Goal: Task Accomplishment & Management: Manage account settings

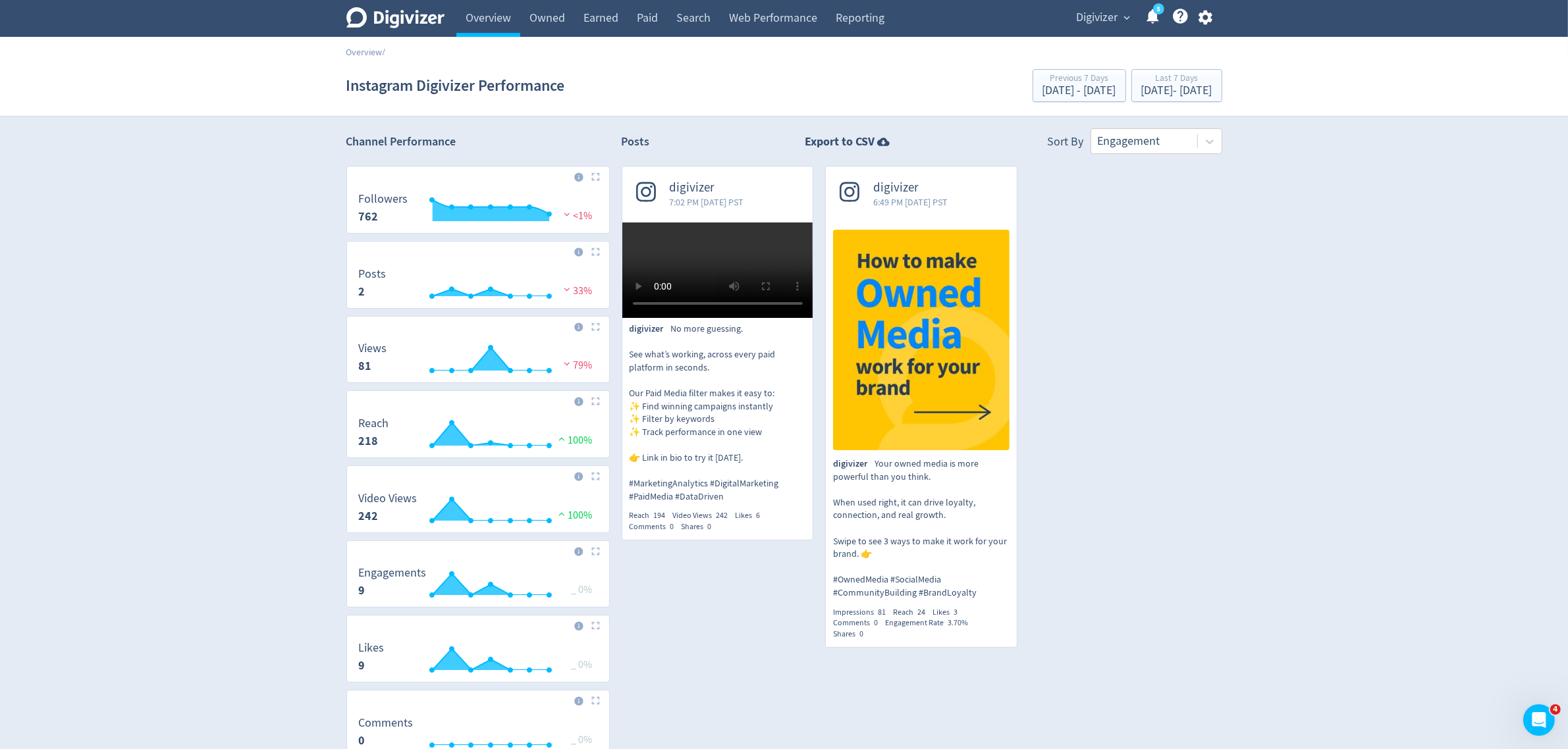
click at [1110, 20] on span "Digivizer" at bounding box center [1097, 18] width 41 height 21
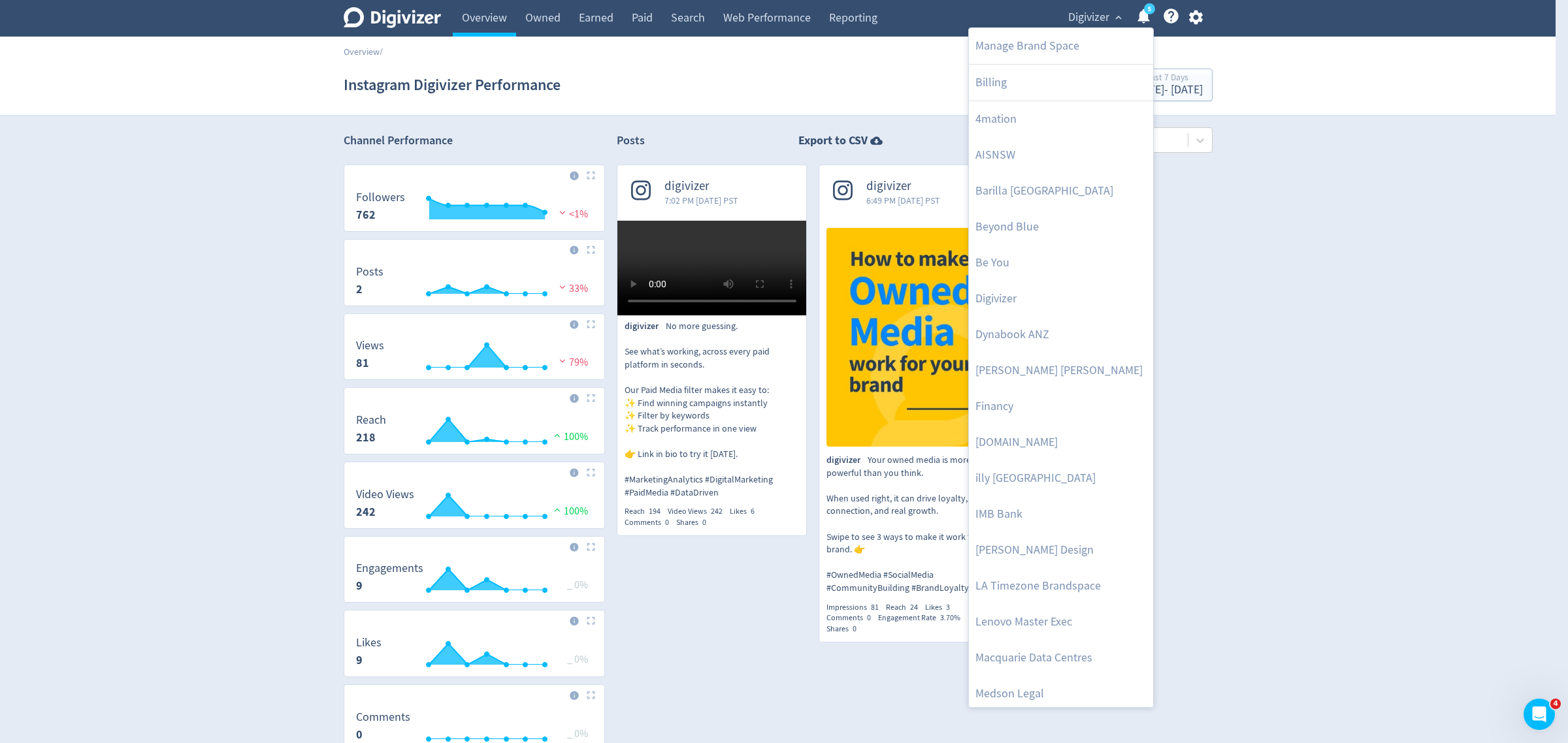
click at [481, 16] on div at bounding box center [784, 372] width 1568 height 743
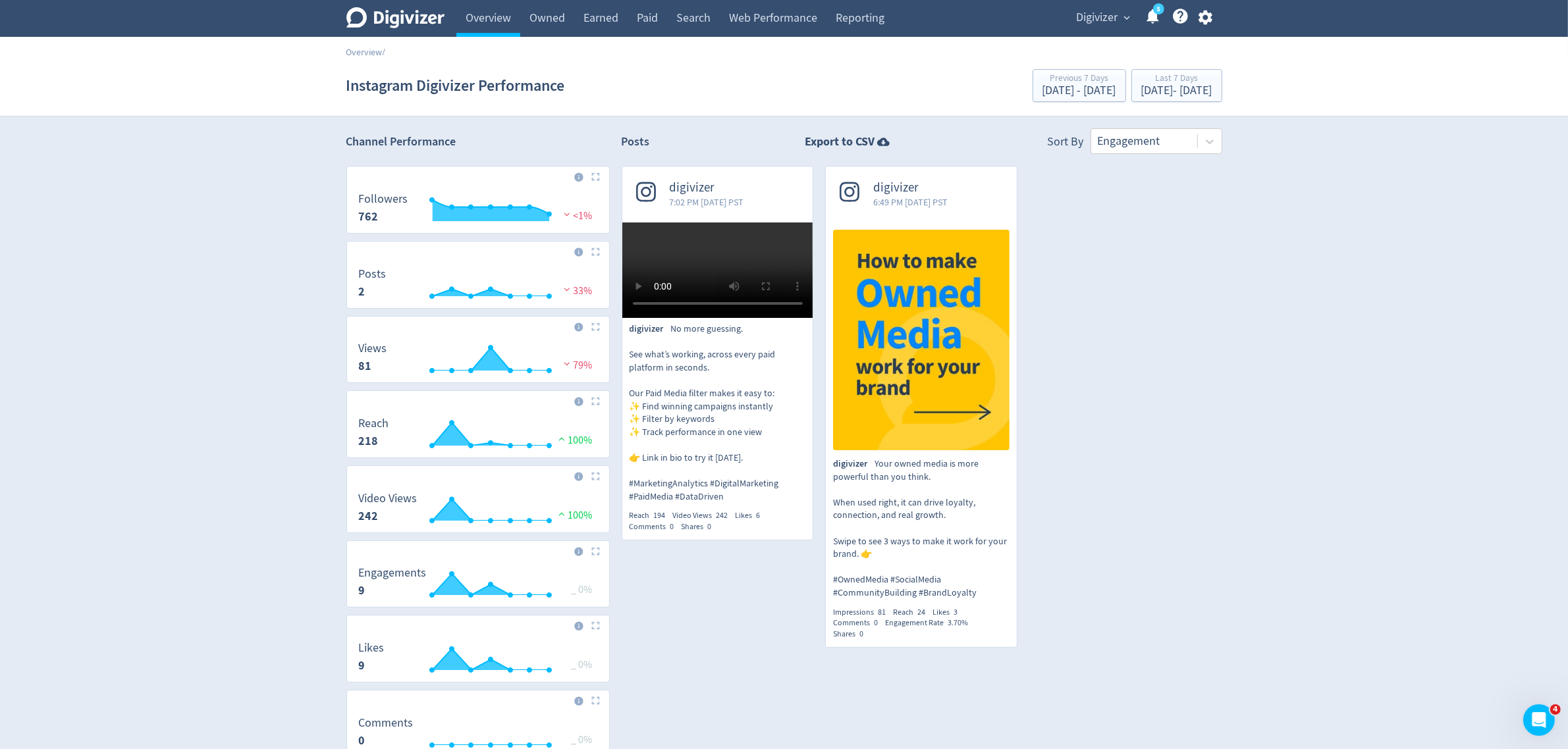
click at [484, 16] on link "Overview" at bounding box center [488, 18] width 64 height 37
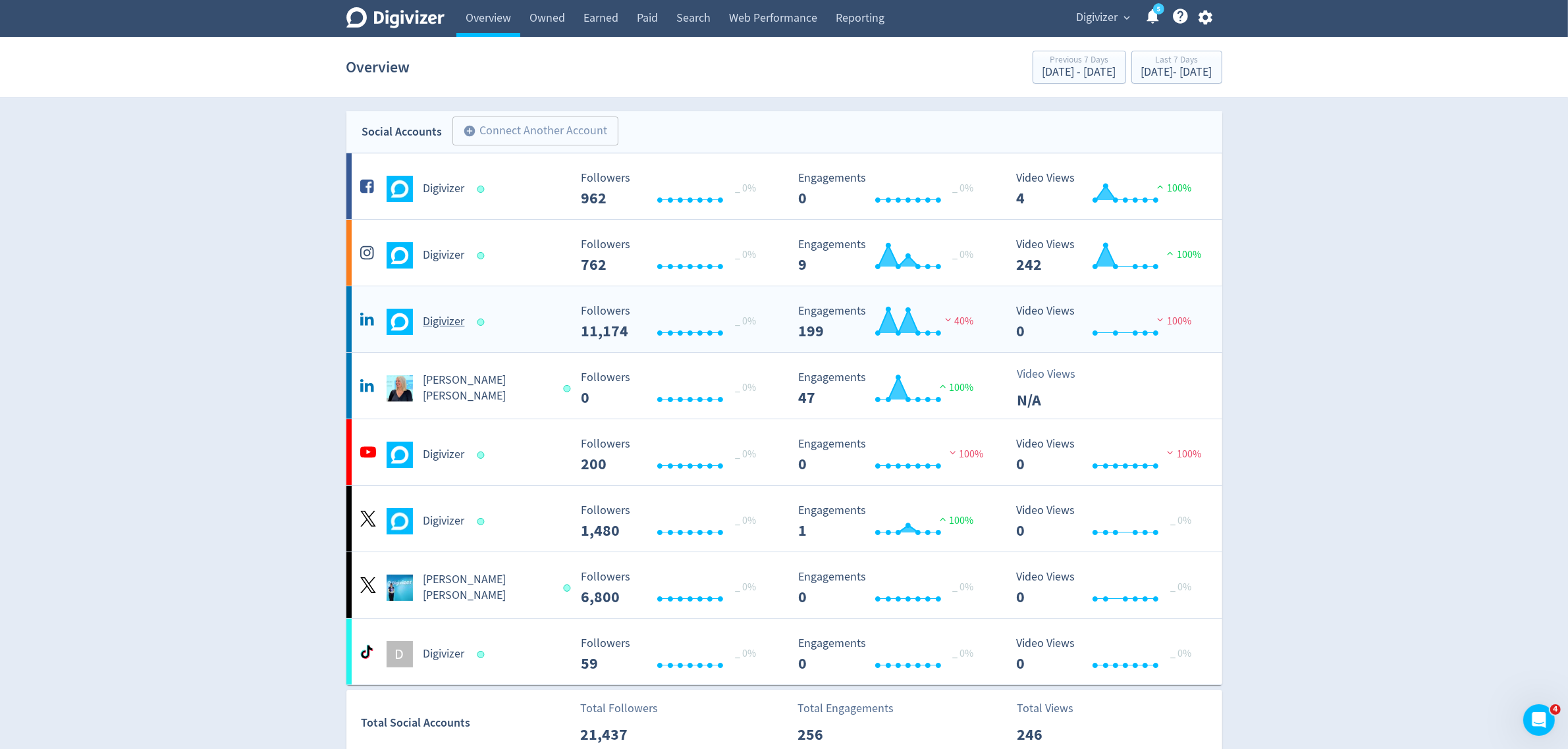
click at [518, 318] on div "Digivizer" at bounding box center [463, 322] width 213 height 26
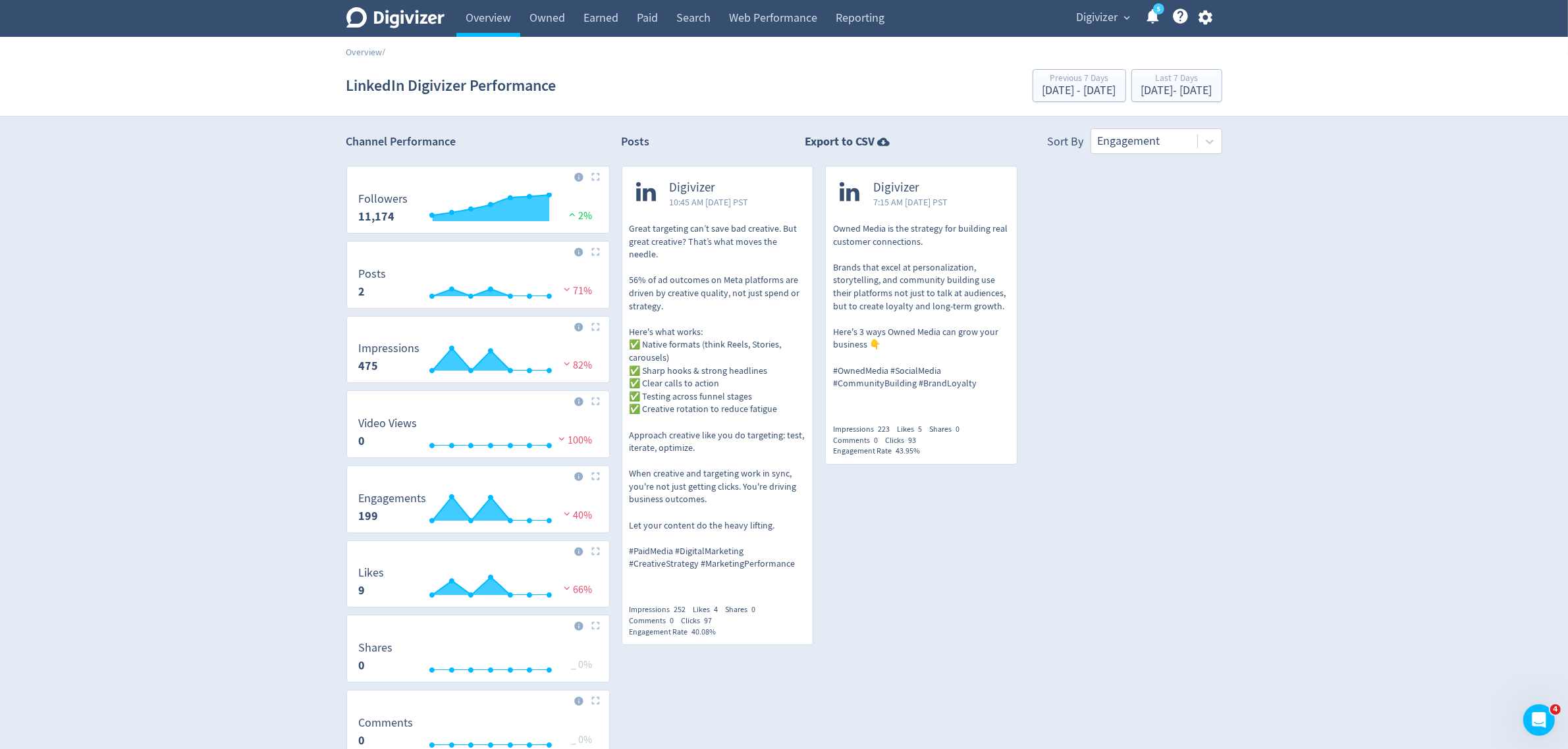
click at [597, 177] on img at bounding box center [595, 177] width 9 height 9
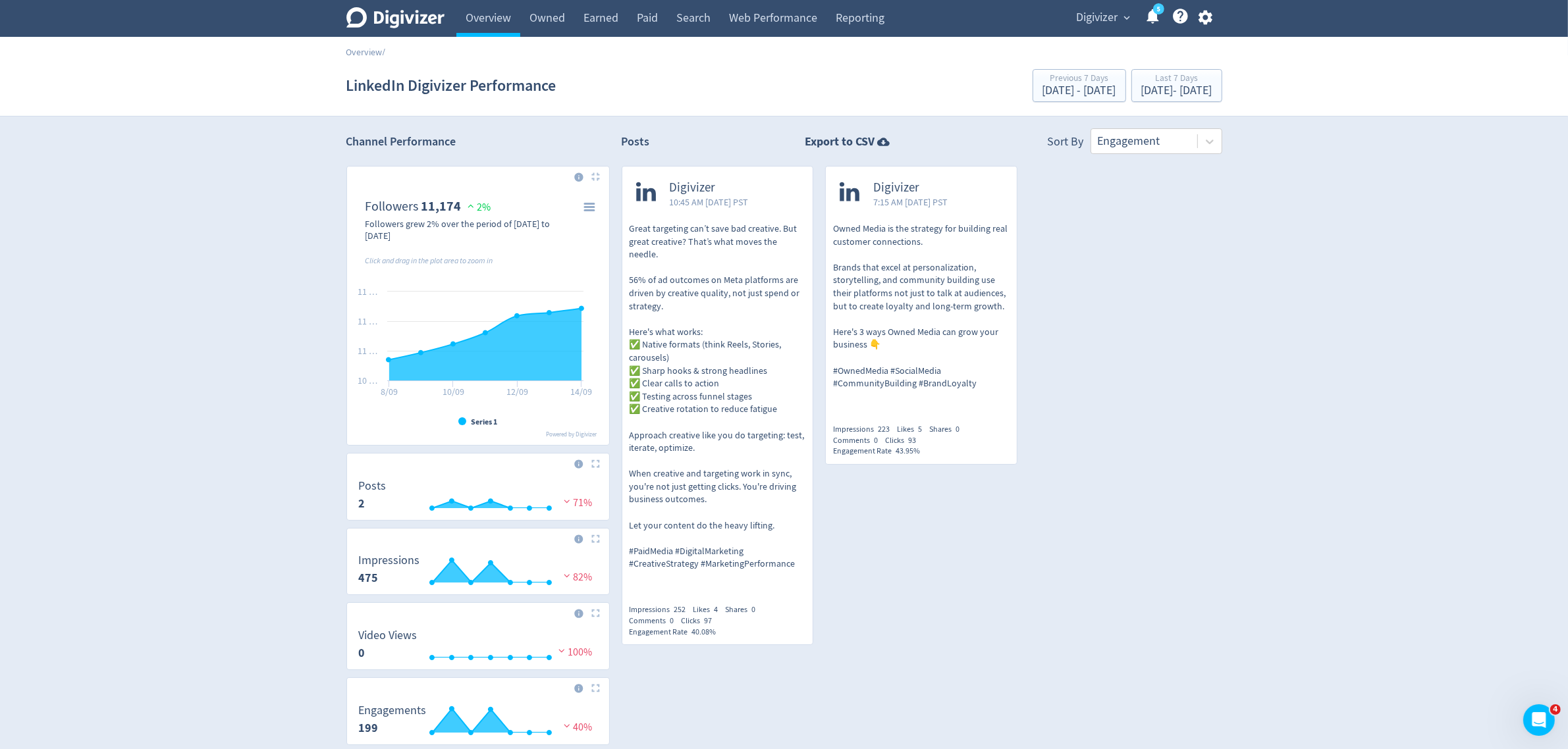
click at [597, 465] on img at bounding box center [595, 464] width 9 height 9
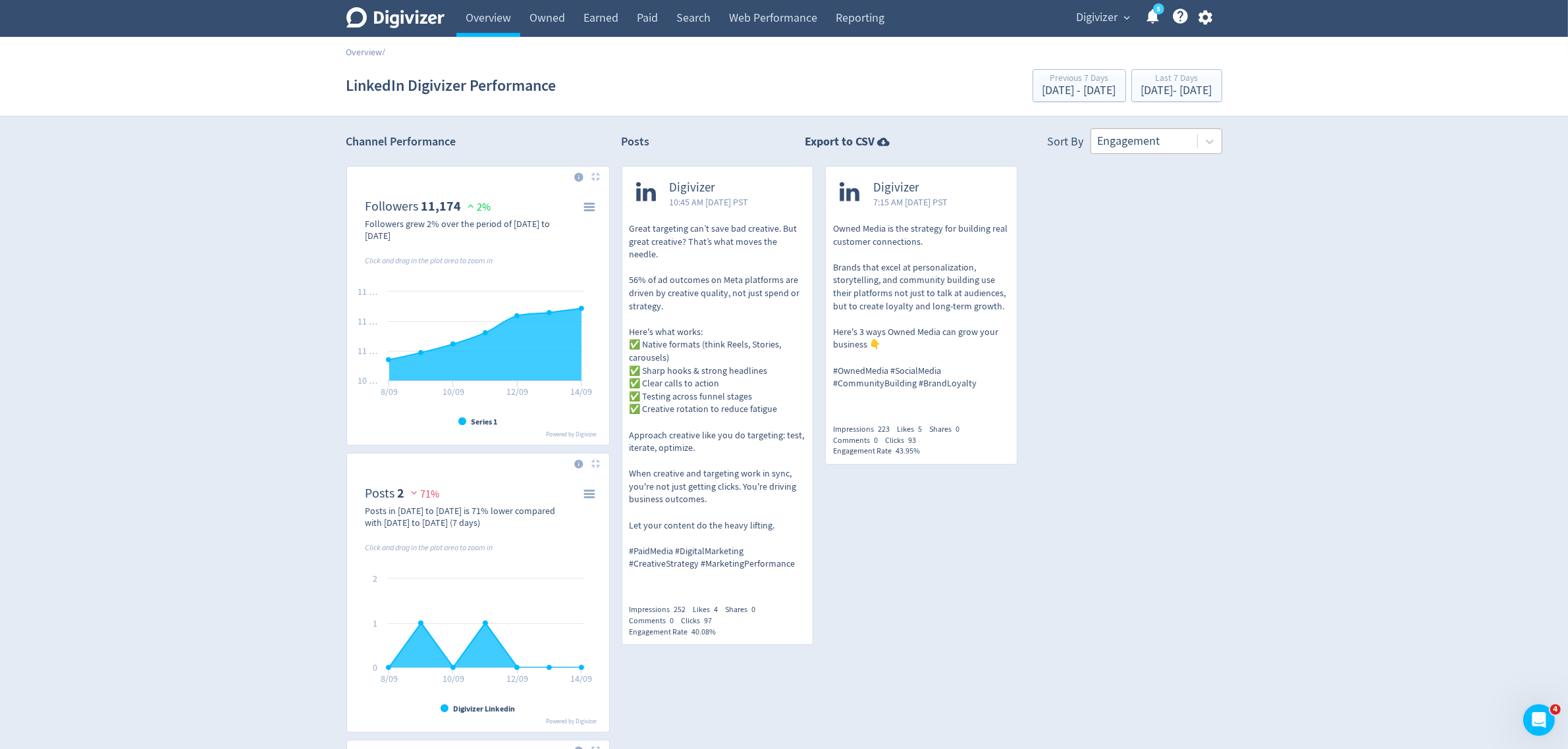
click at [1137, 140] on div at bounding box center [1144, 141] width 93 height 19
drag, startPoint x: 940, startPoint y: 532, endPoint x: 673, endPoint y: 452, distance: 278.7
click at [940, 532] on div "Digivizer 7:15 AM [DATE] PST Owned Media is the strategy for building real cust…" at bounding box center [915, 411] width 204 height 491
click at [591, 177] on img at bounding box center [595, 177] width 9 height 9
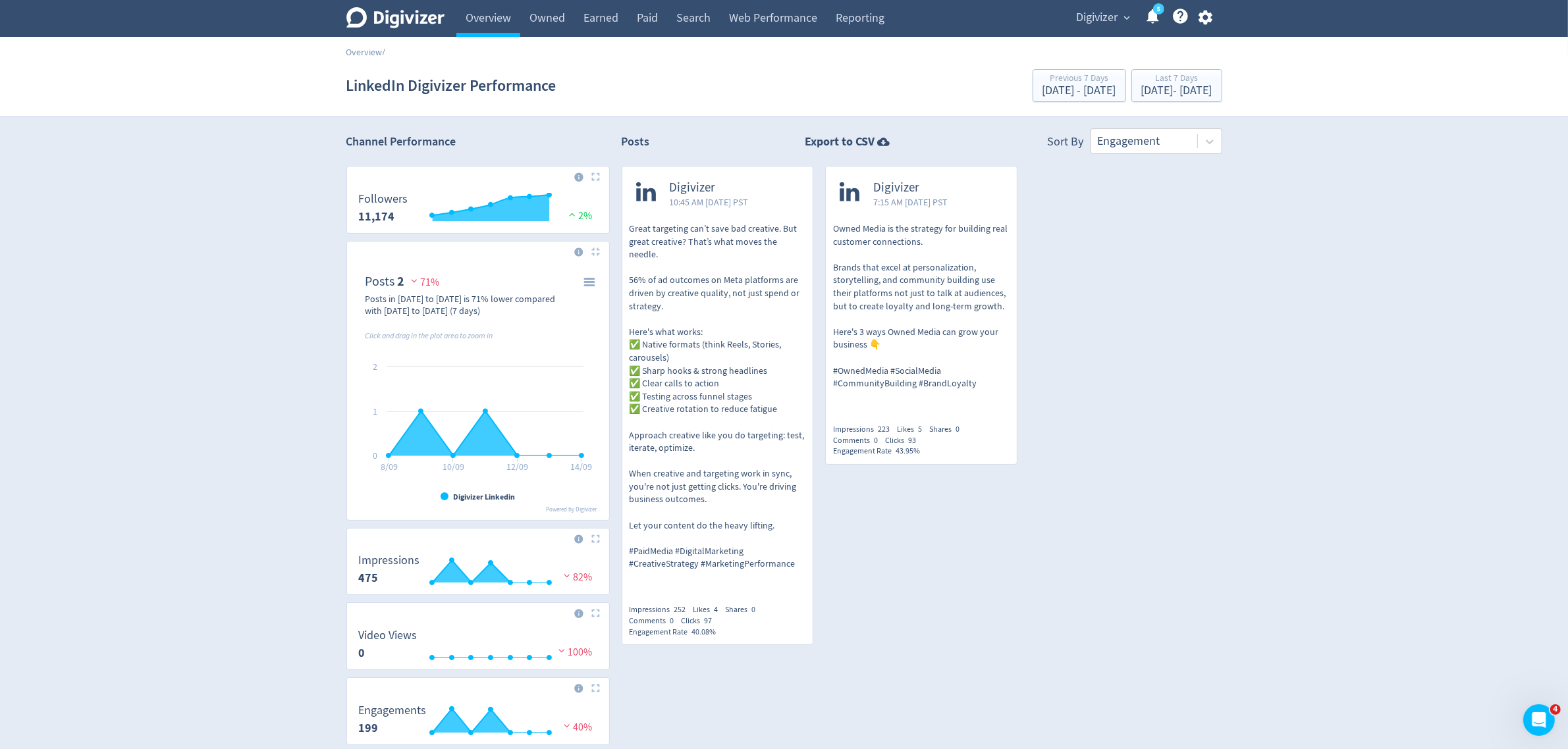
click at [593, 254] on img at bounding box center [595, 252] width 9 height 9
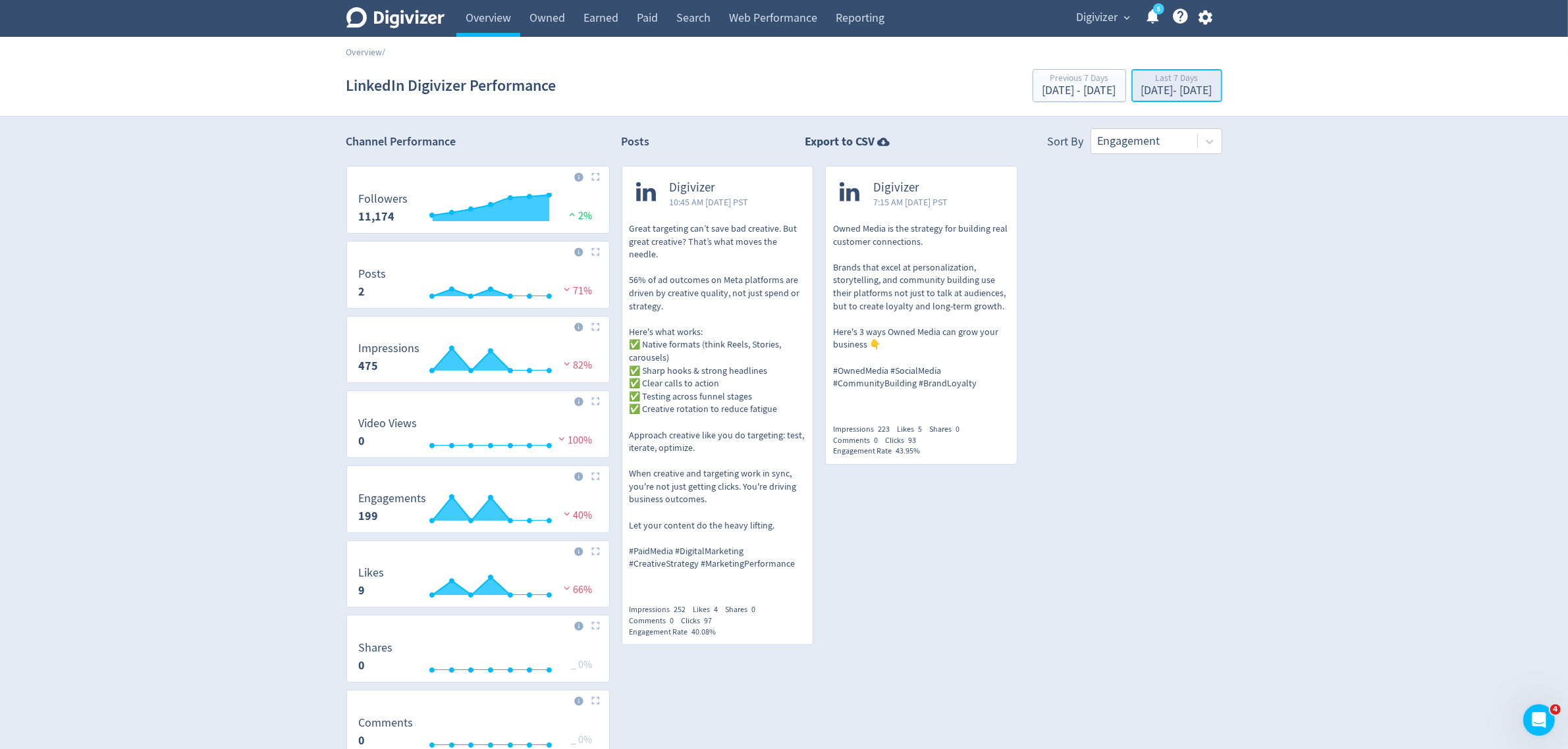
click at [1131, 70] on button "Last 7 Days [DATE] - [DATE]" at bounding box center [1177, 85] width 91 height 33
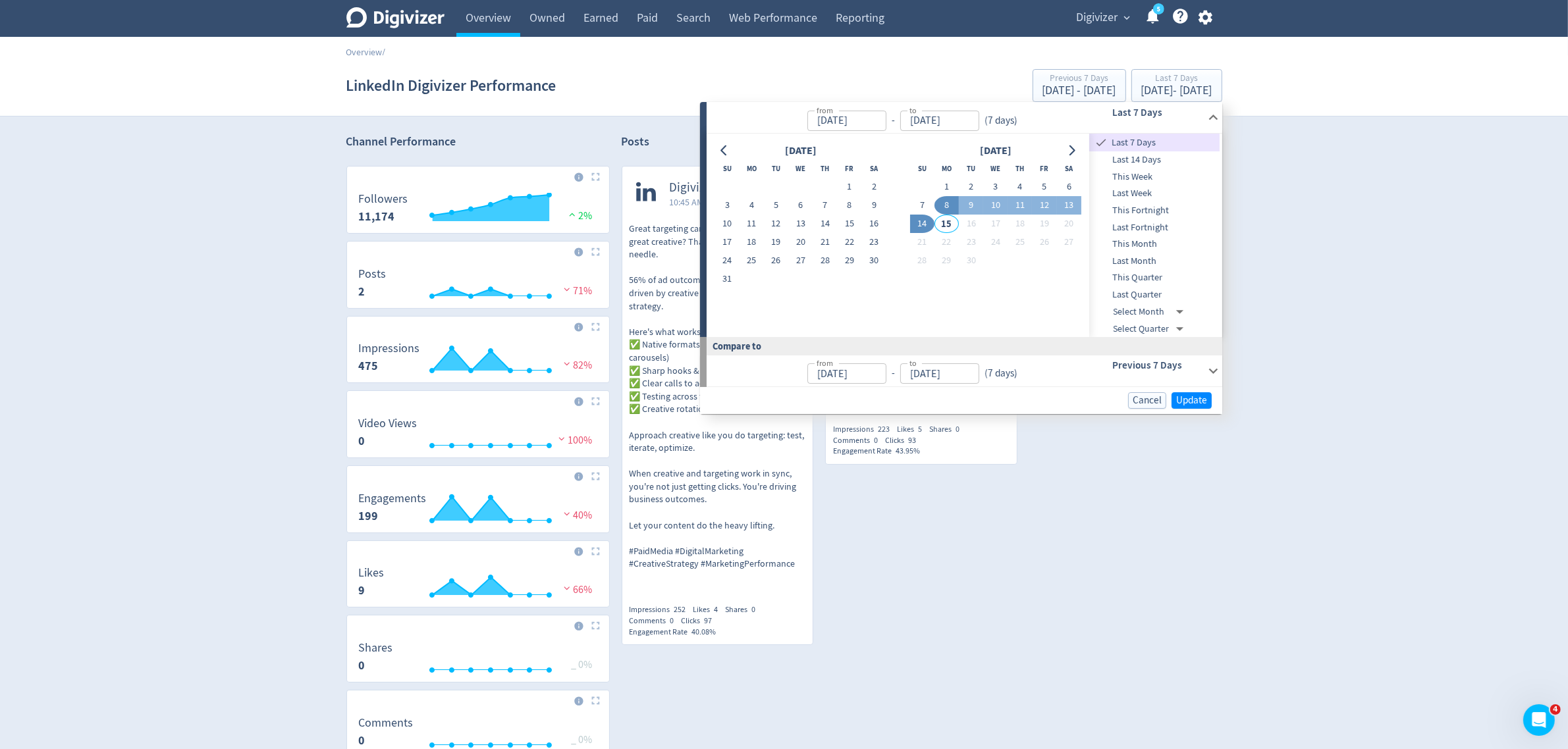
click at [917, 225] on button "14" at bounding box center [923, 223] width 24 height 18
type input "[DATE]"
click at [1193, 398] on span "Update" at bounding box center [1191, 400] width 31 height 10
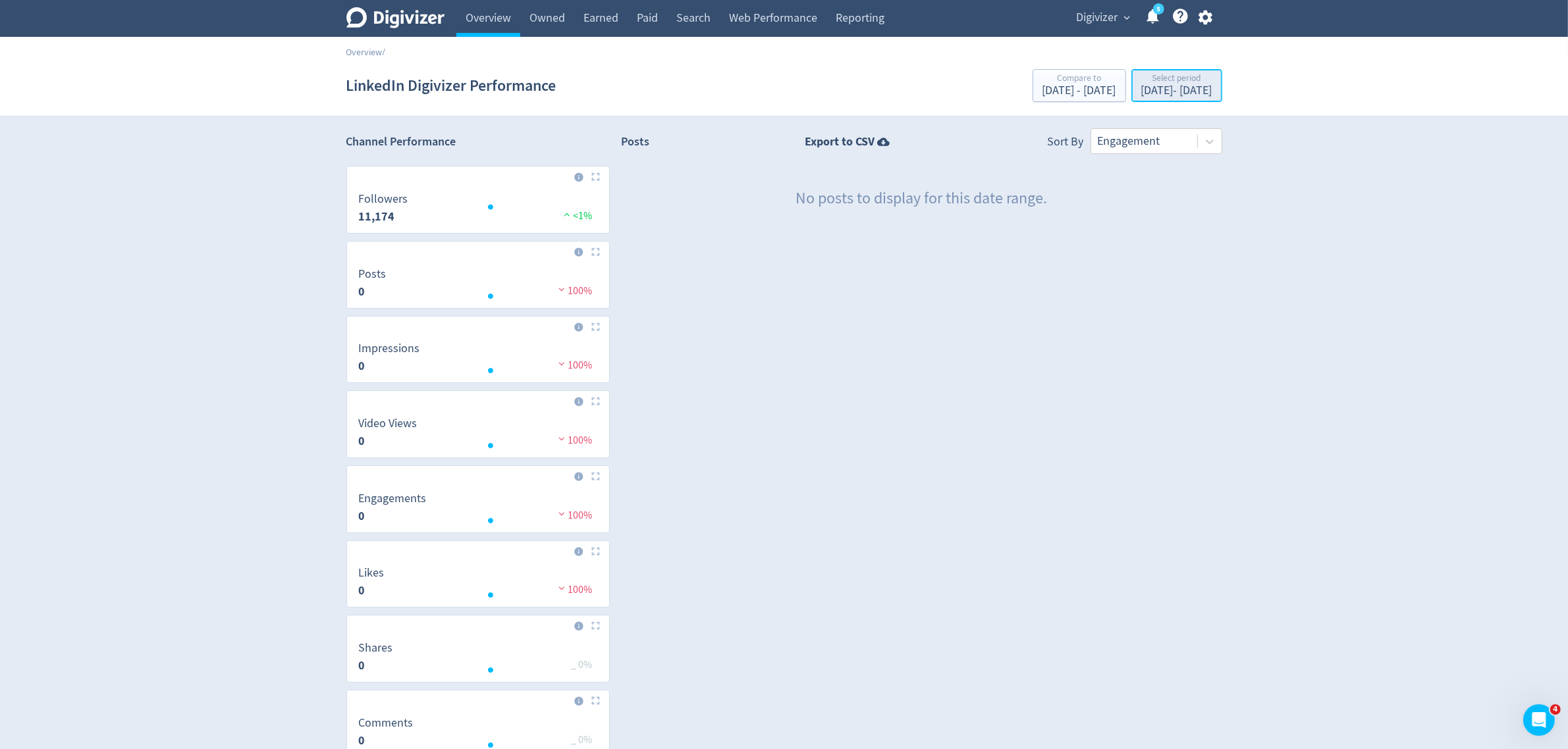
click at [1141, 85] on div "[DATE] - [DATE]" at bounding box center [1177, 90] width 71 height 12
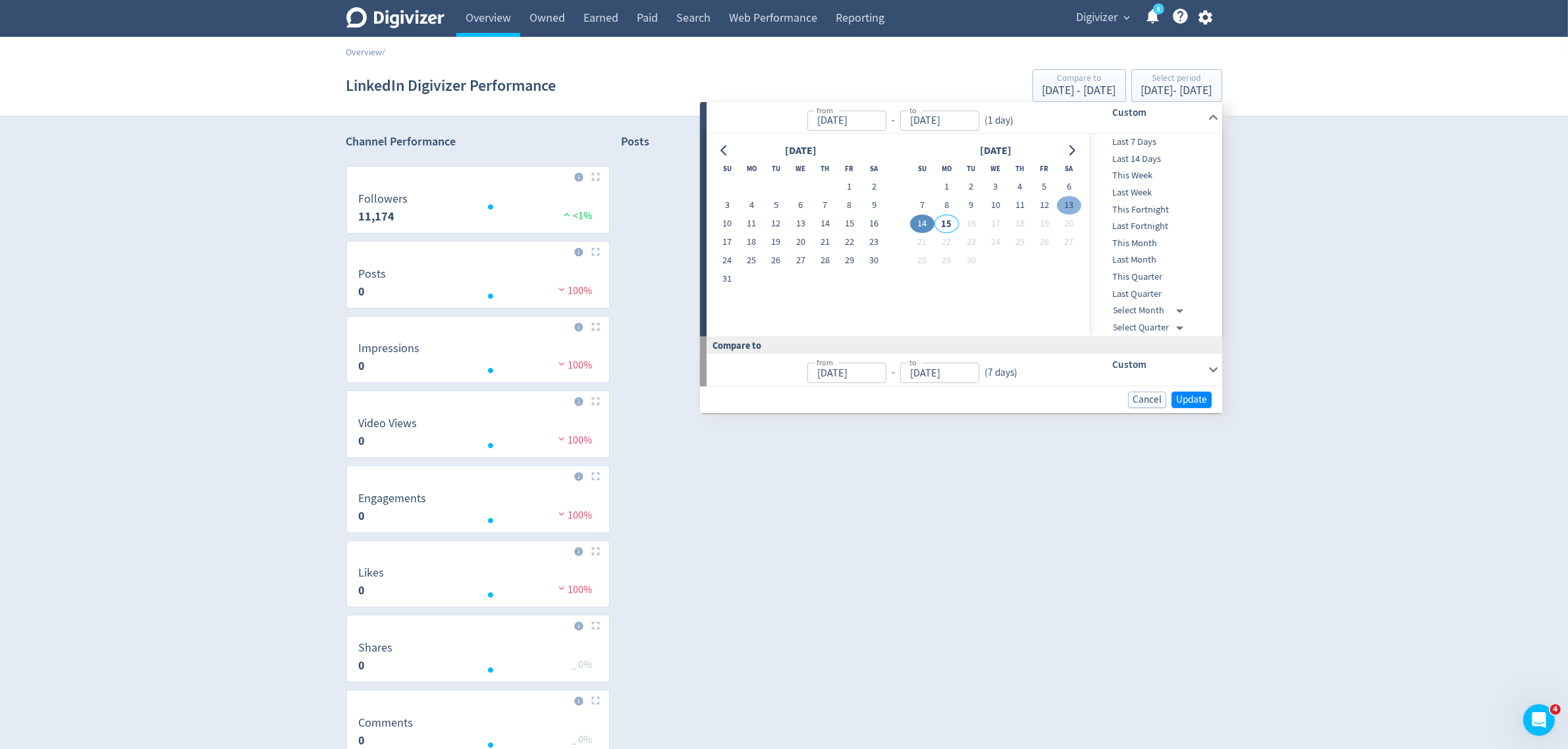
click at [1072, 205] on button "13" at bounding box center [1069, 205] width 24 height 18
type input "[DATE]"
click at [1192, 398] on span "Update" at bounding box center [1191, 400] width 31 height 10
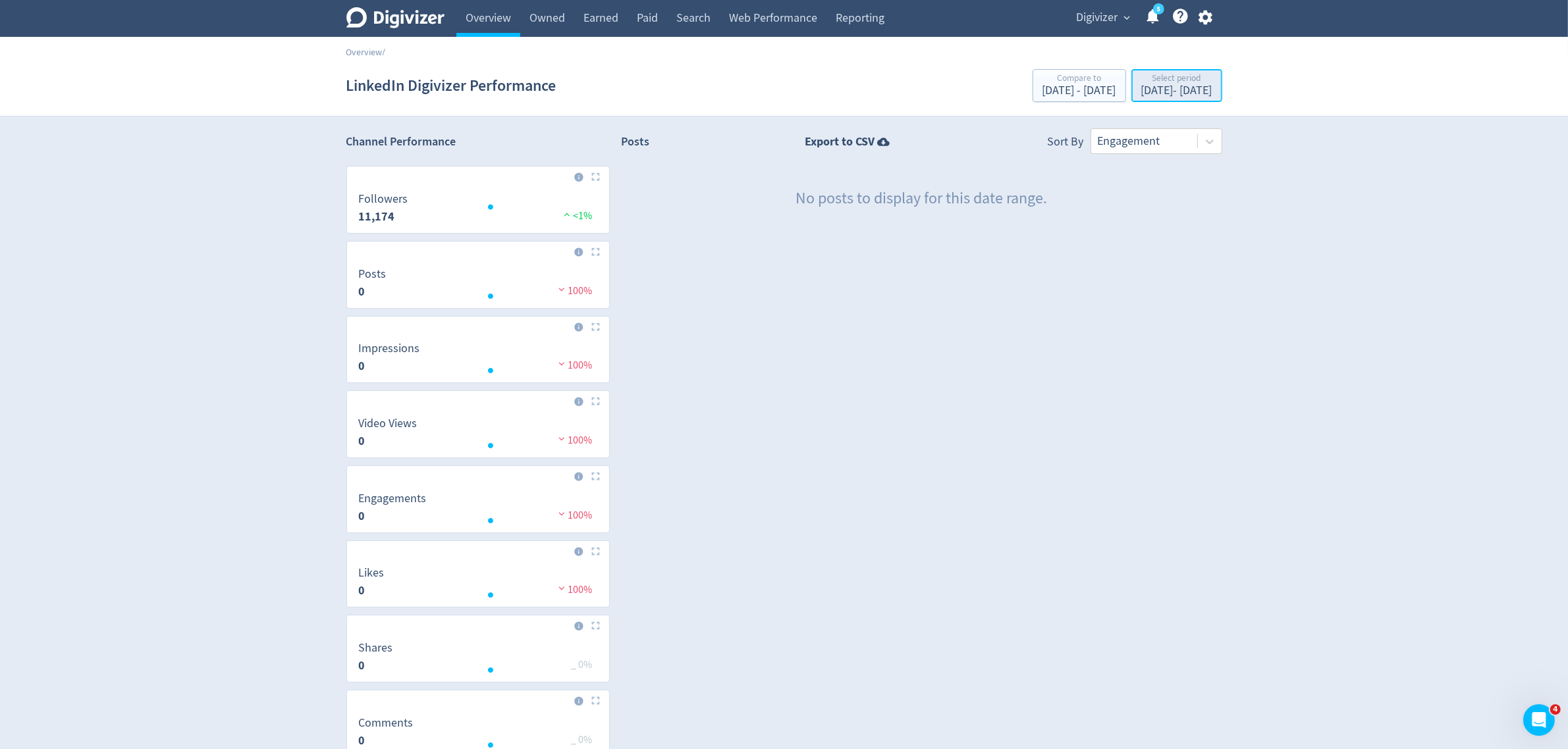
click at [1141, 87] on div "[DATE] - [DATE]" at bounding box center [1177, 90] width 71 height 12
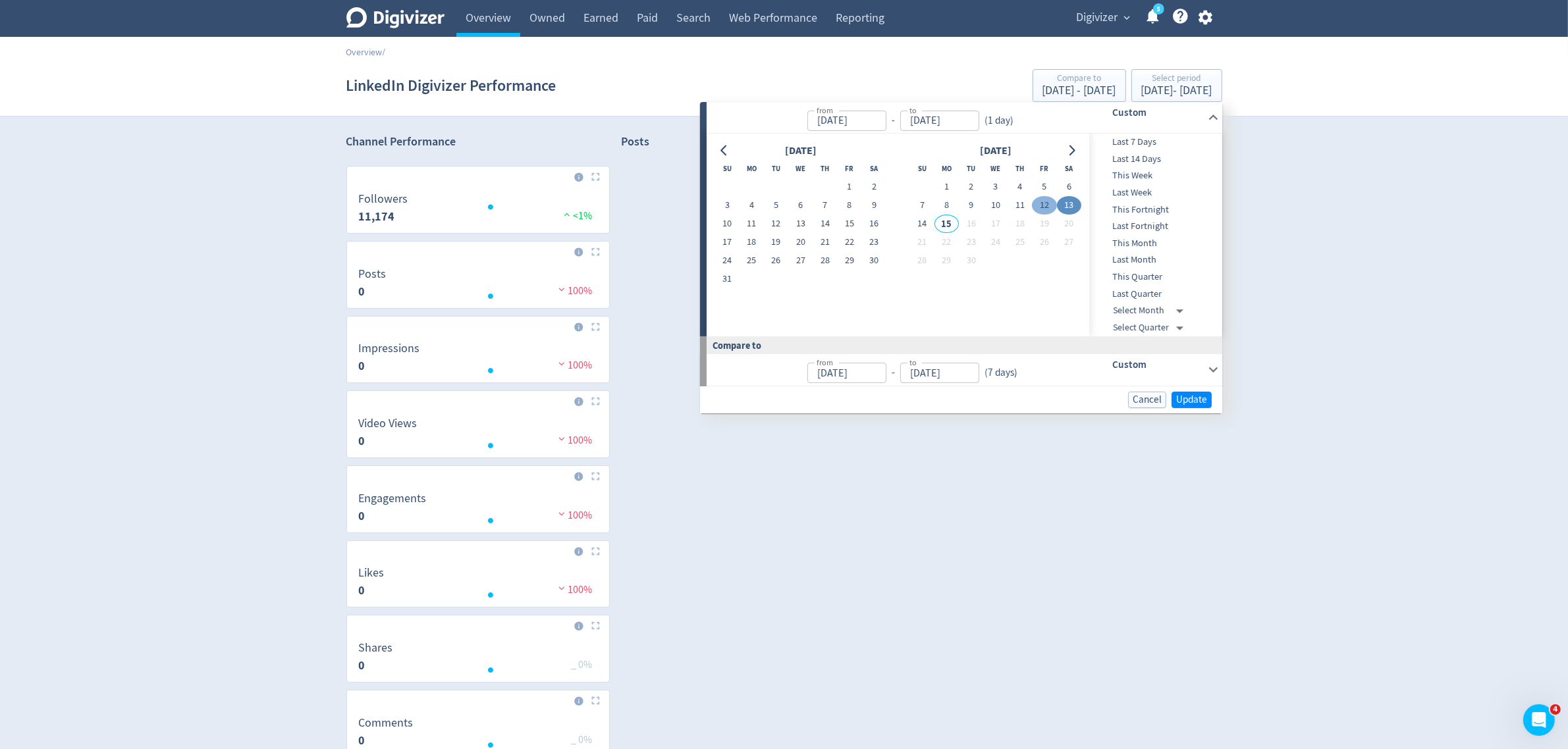
click at [1049, 201] on button "12" at bounding box center [1044, 205] width 24 height 18
type input "[DATE]"
click at [1183, 395] on span "Update" at bounding box center [1191, 400] width 31 height 10
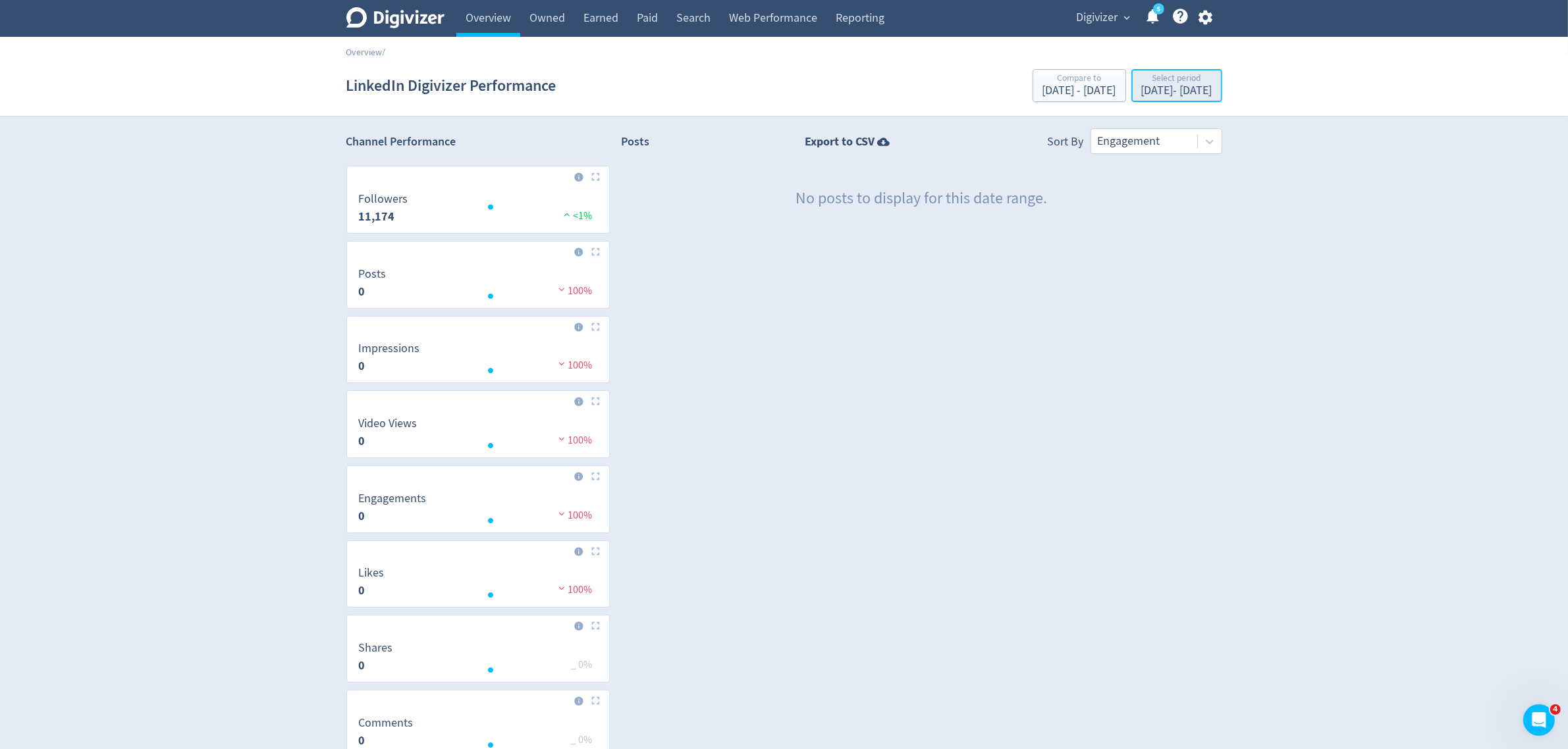
click at [1141, 83] on div "Select period" at bounding box center [1177, 79] width 71 height 12
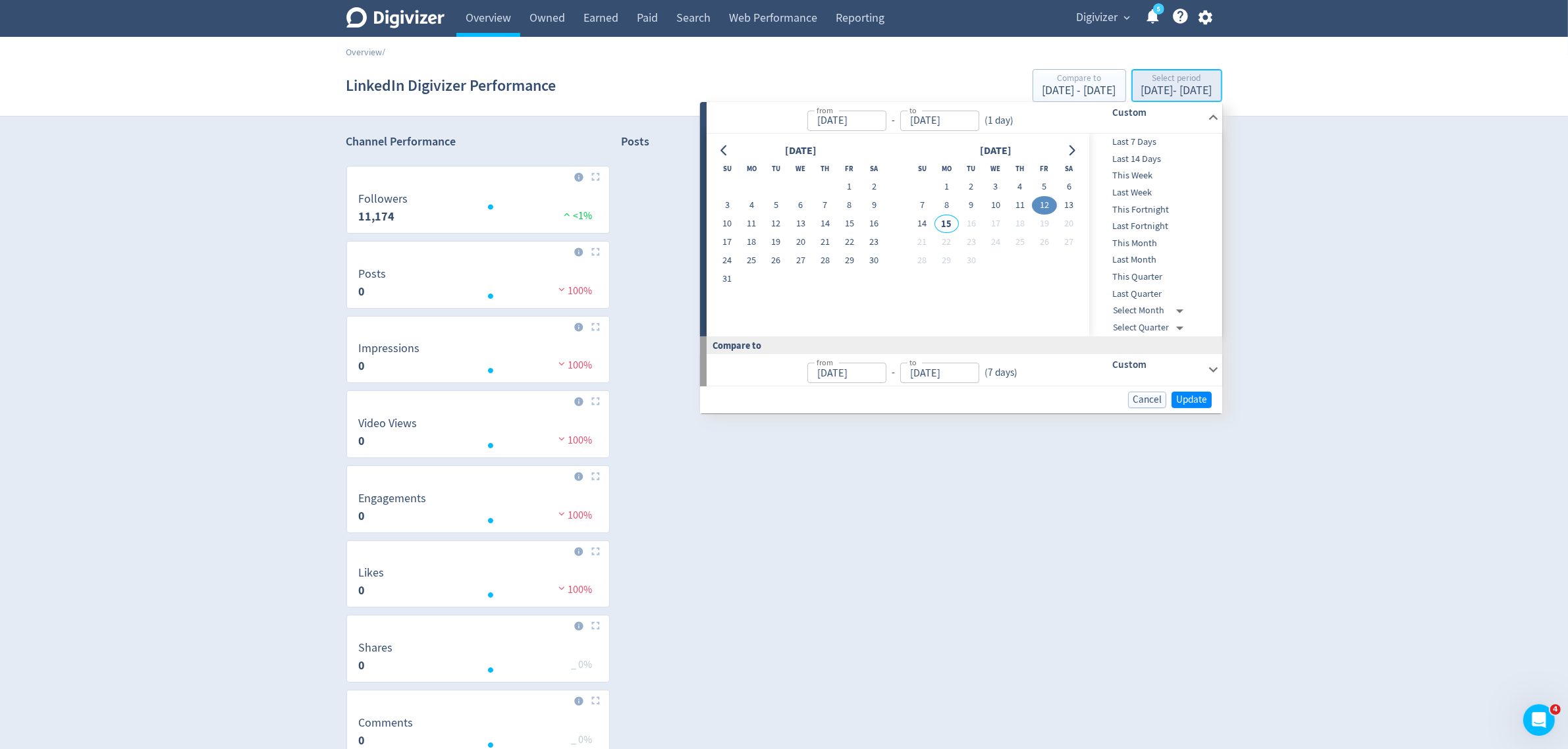
type input "[DATE]"
click at [1144, 146] on span "Last 7 Days" at bounding box center [1154, 142] width 130 height 14
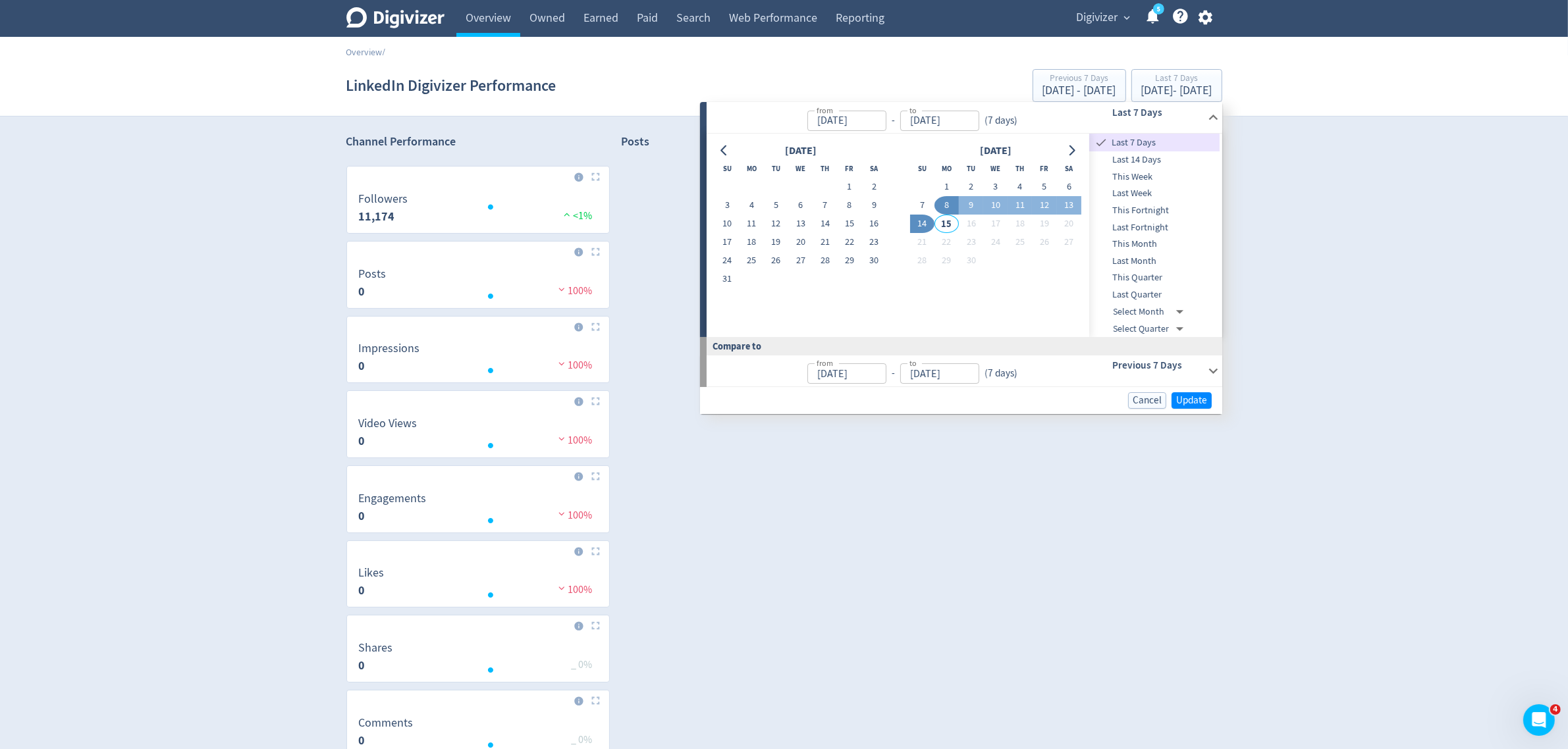
type input "[DATE]"
click at [1184, 395] on span "Update" at bounding box center [1191, 400] width 31 height 10
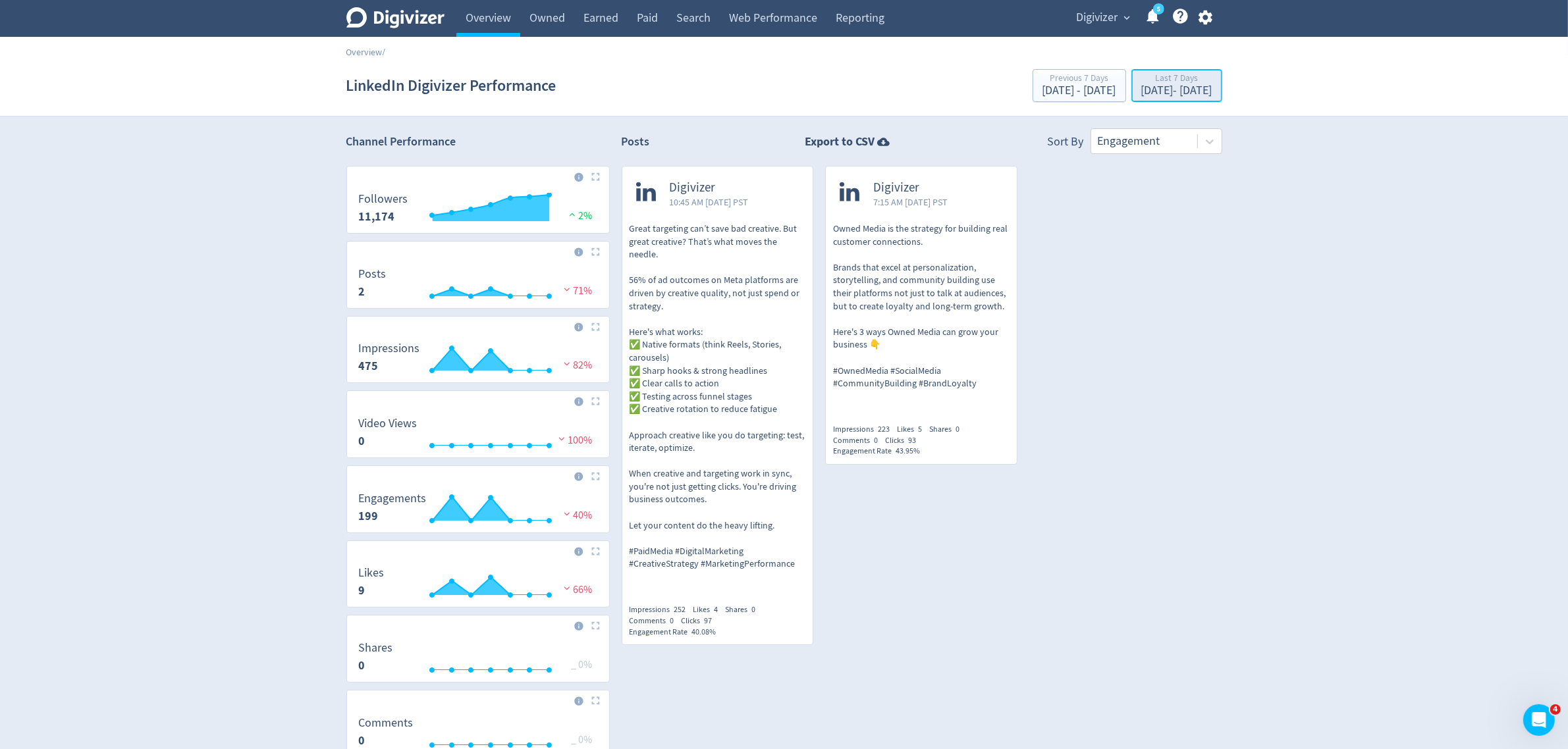
click at [1141, 83] on div "Last 7 Days" at bounding box center [1177, 79] width 71 height 12
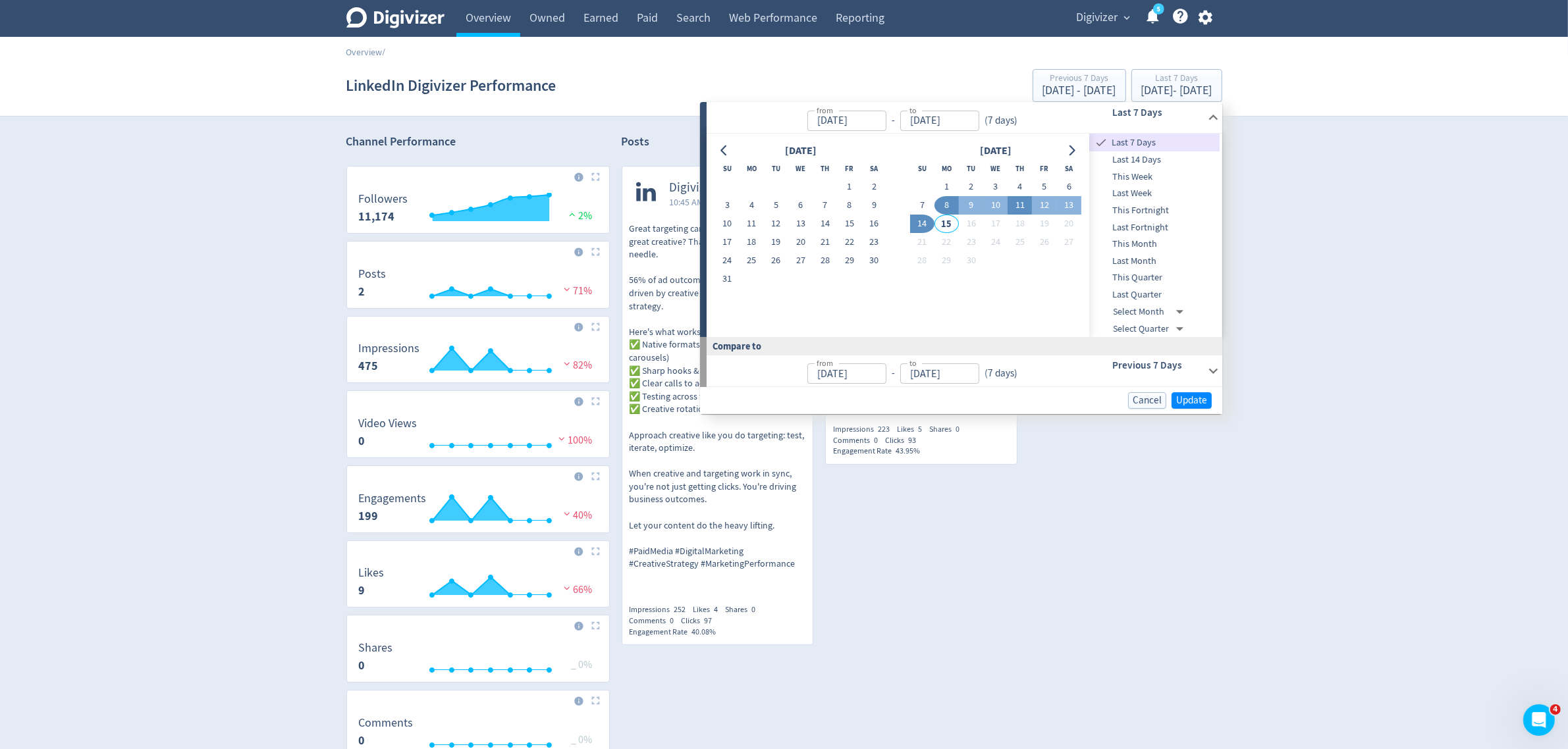
click at [1022, 204] on button "11" at bounding box center [1019, 205] width 24 height 18
type input "[DATE]"
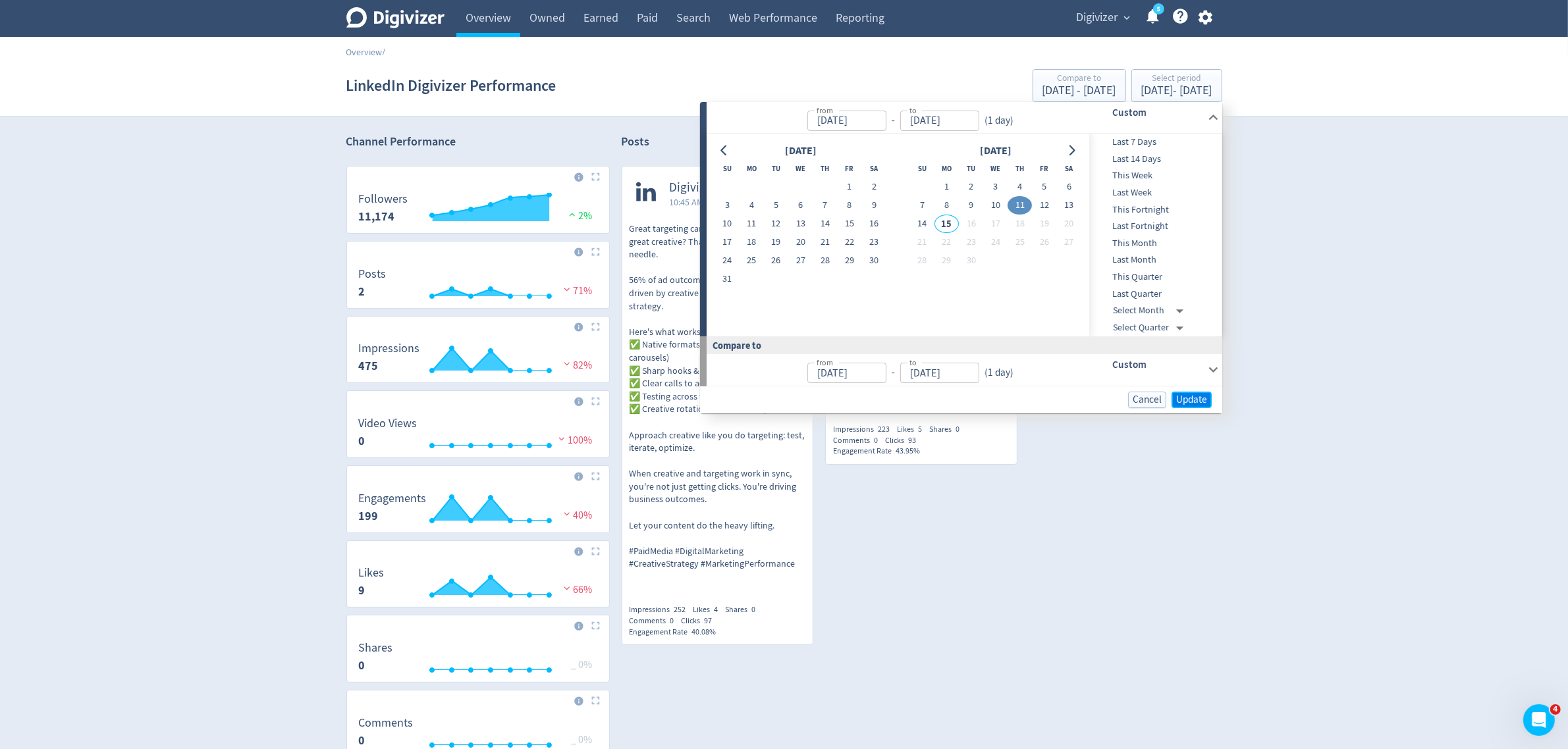
click at [1184, 400] on span "Update" at bounding box center [1191, 400] width 31 height 10
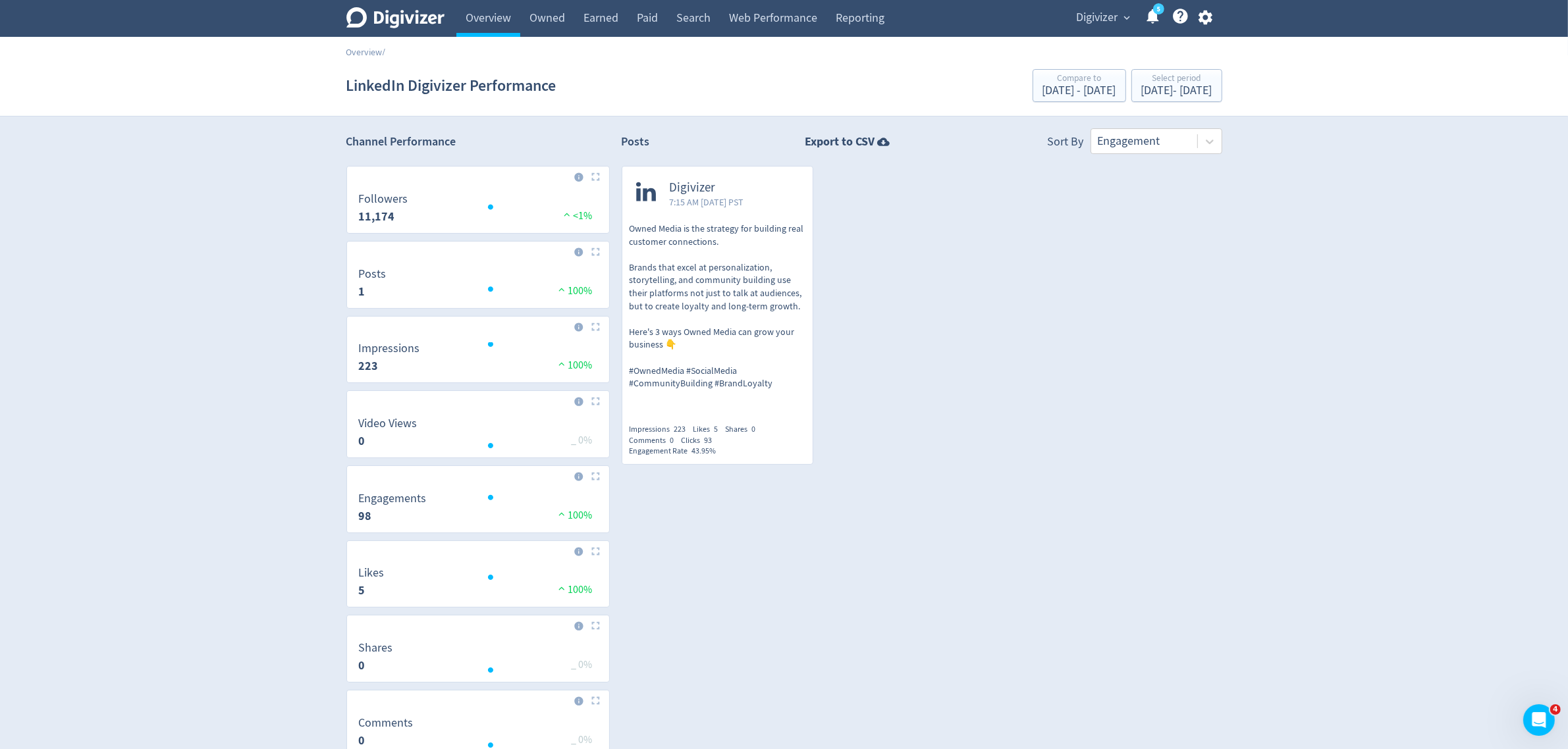
click at [1091, 11] on span "Digivizer" at bounding box center [1097, 18] width 41 height 21
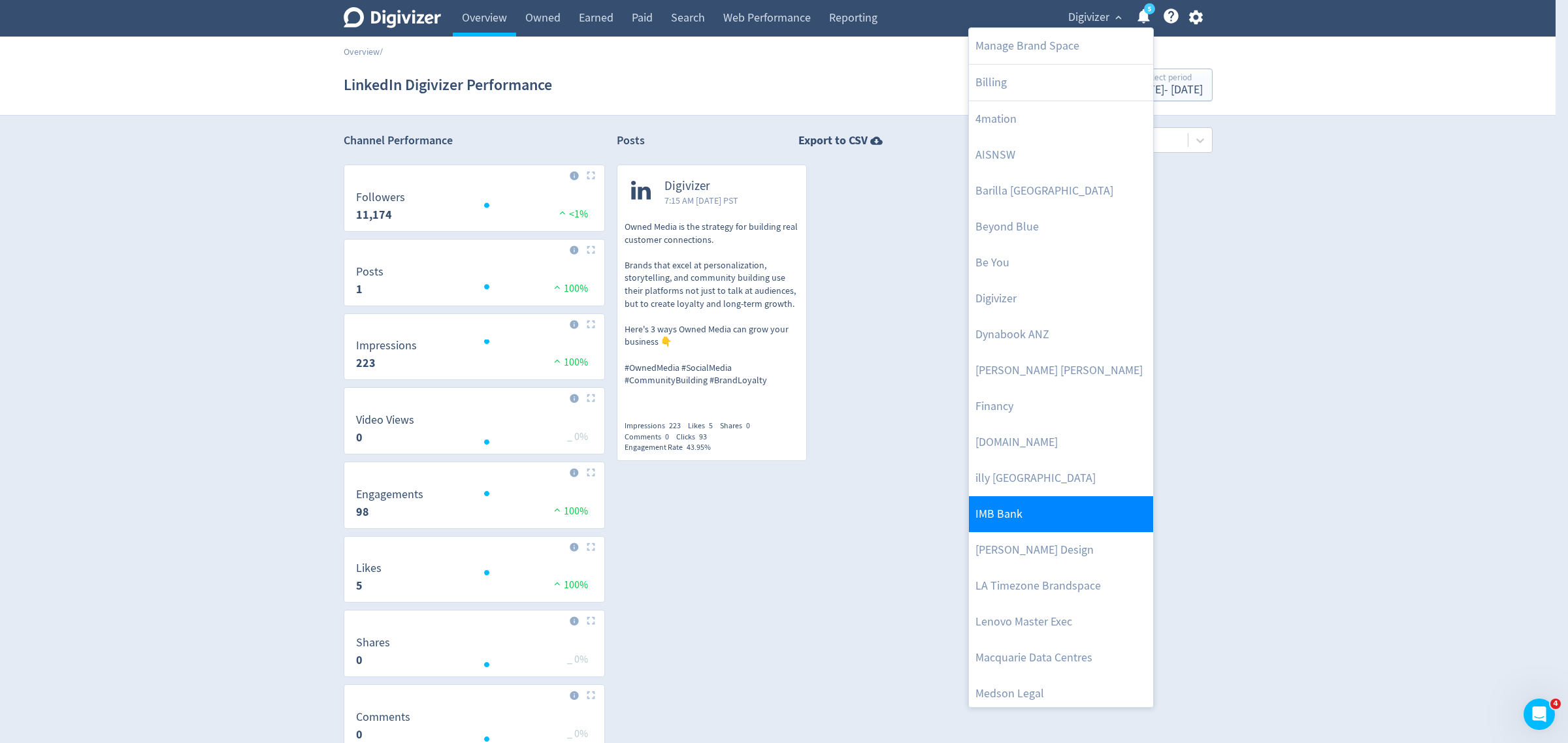
click at [1003, 505] on link "IMB Bank" at bounding box center [1061, 514] width 184 height 36
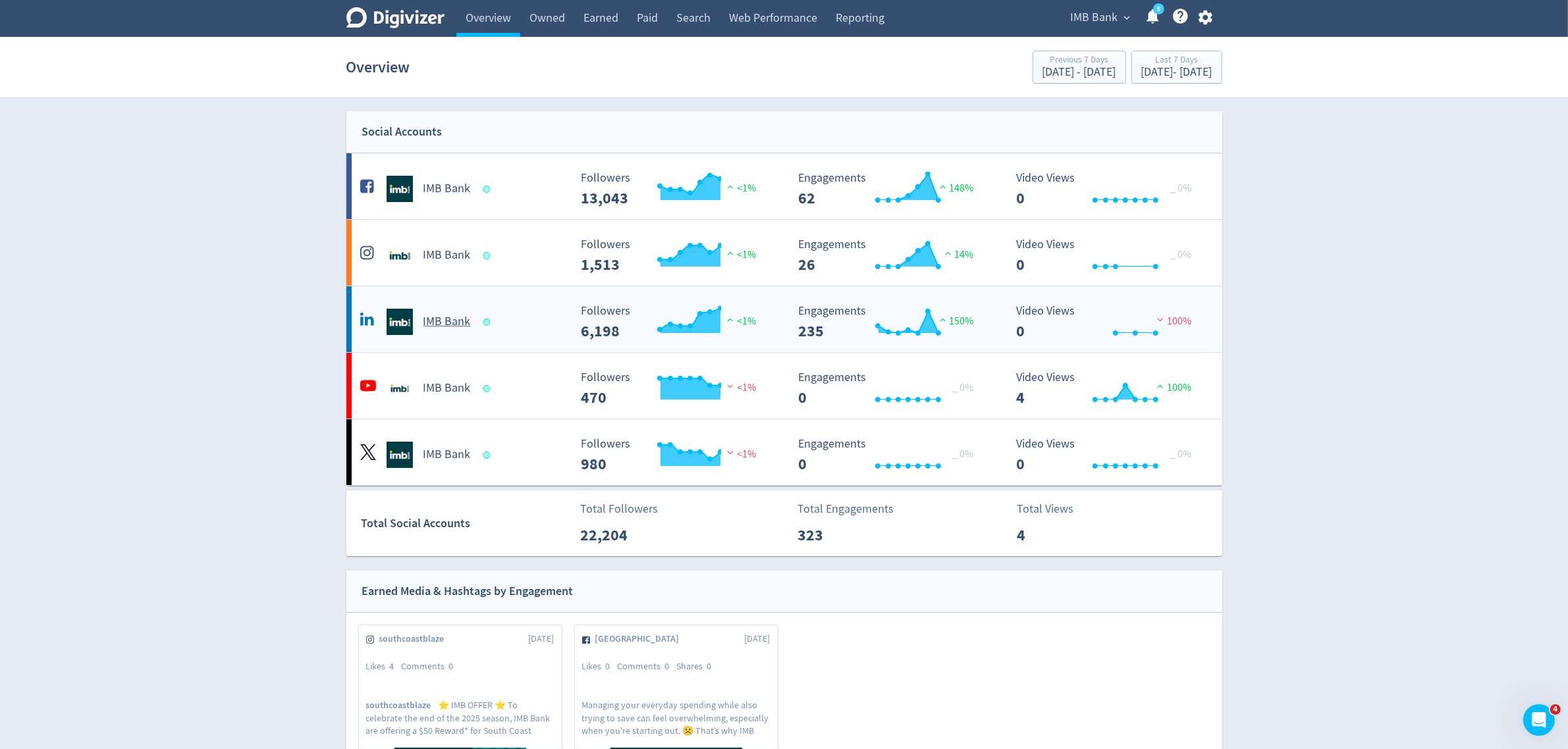
click at [522, 316] on div "IMB Bank" at bounding box center [463, 322] width 213 height 26
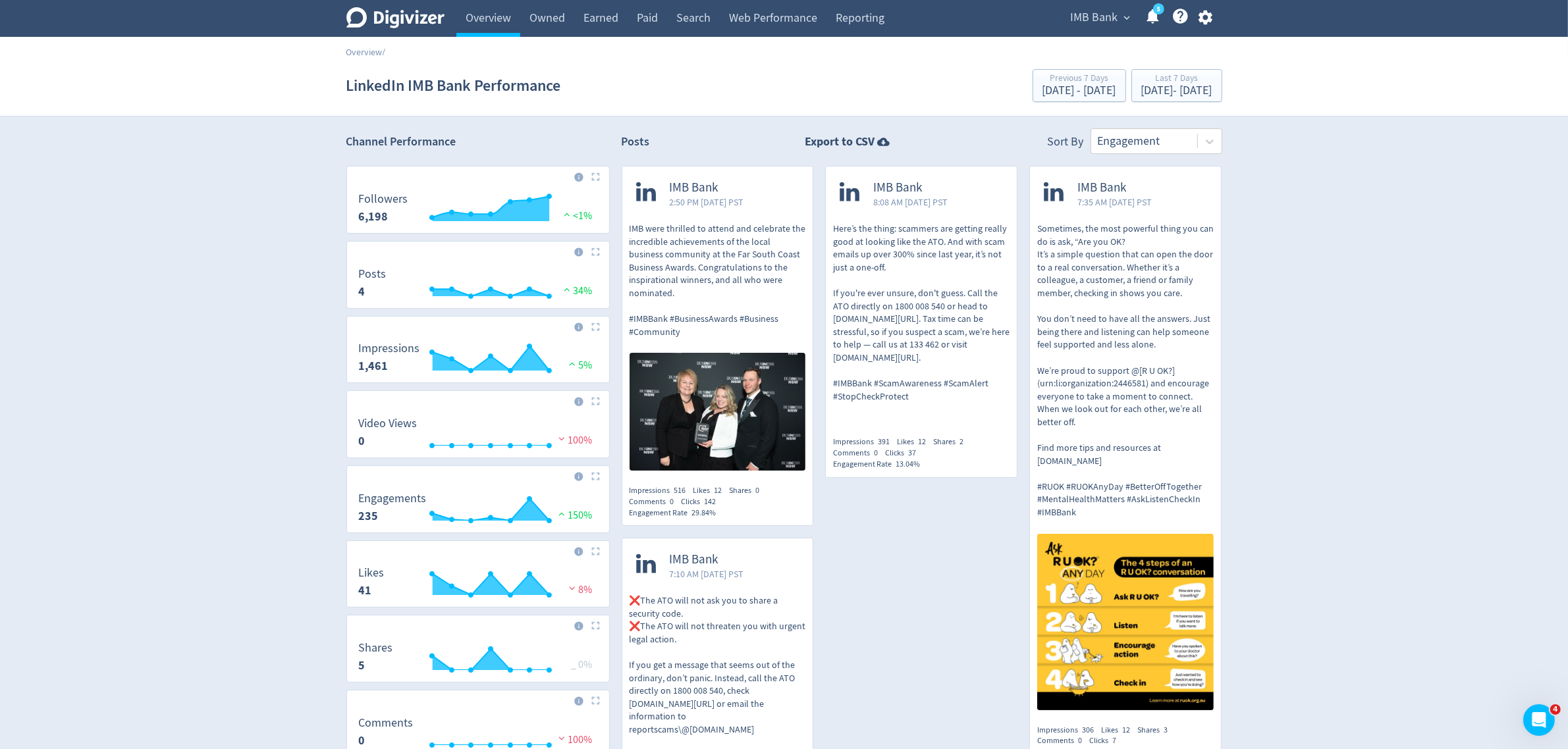
click at [1086, 20] on span "IMB Bank" at bounding box center [1095, 18] width 47 height 21
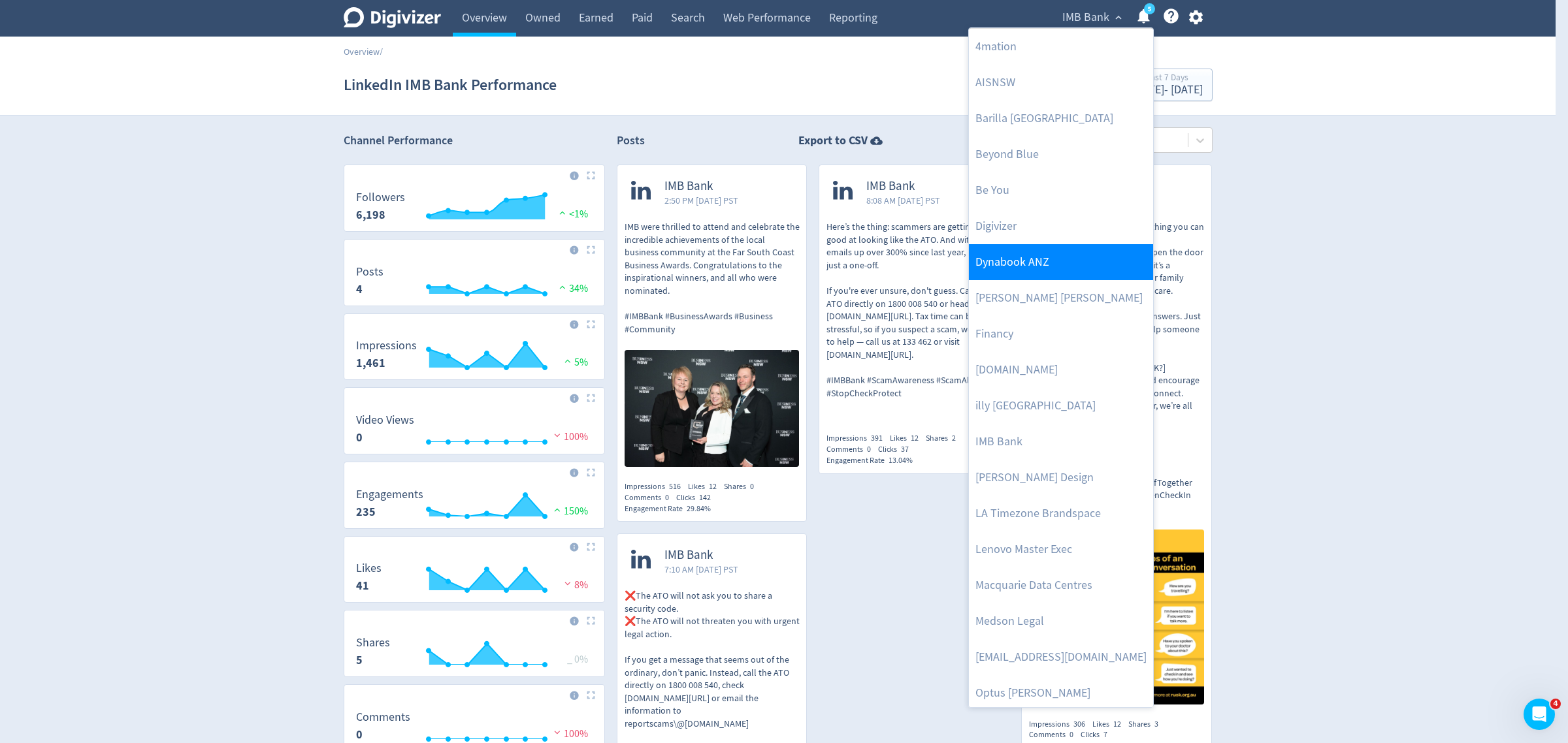
click at [1049, 255] on link "Dynabook ANZ" at bounding box center [1061, 262] width 184 height 36
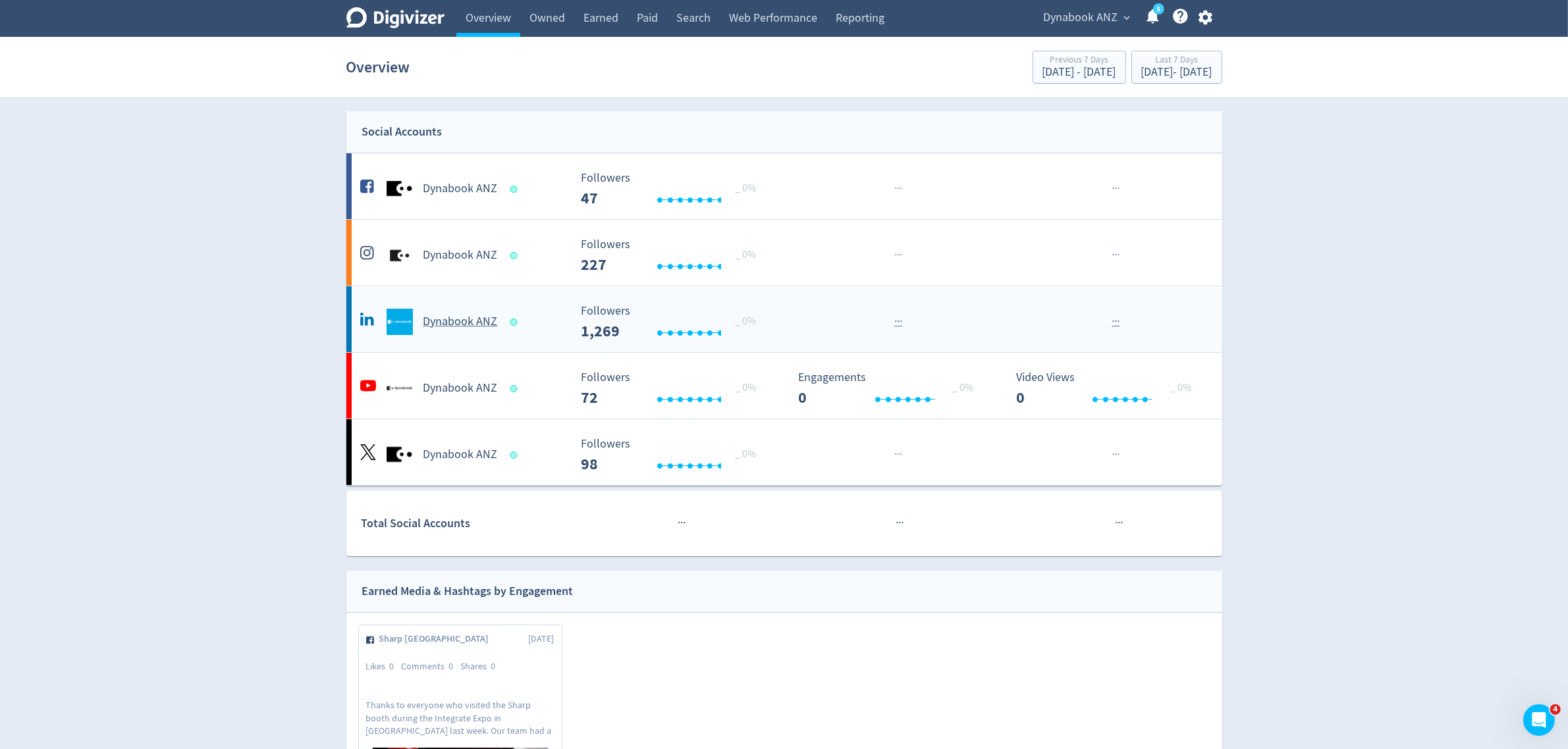
click at [515, 316] on span at bounding box center [515, 322] width 19 height 13
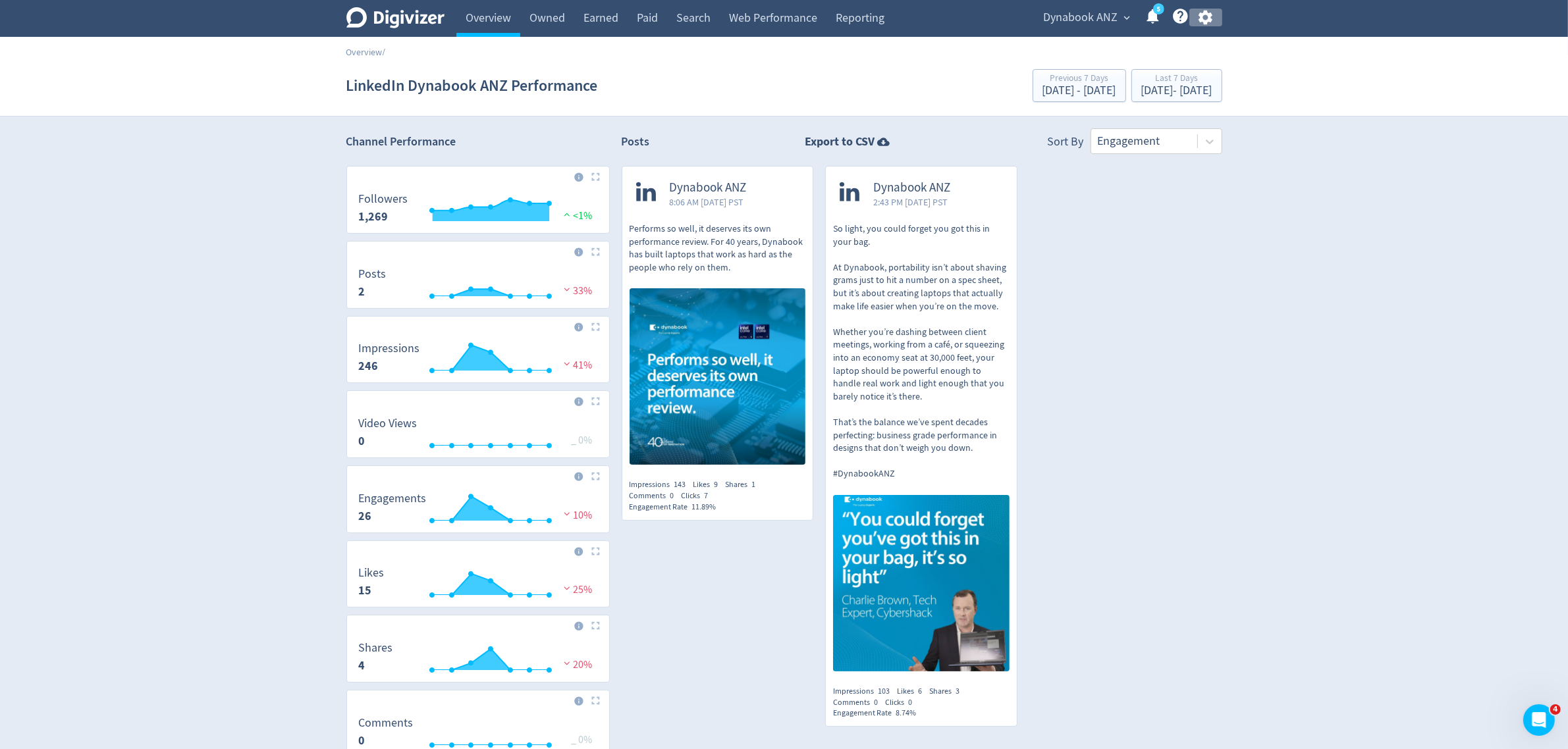
click at [1203, 14] on icon "button" at bounding box center [1205, 18] width 14 height 14
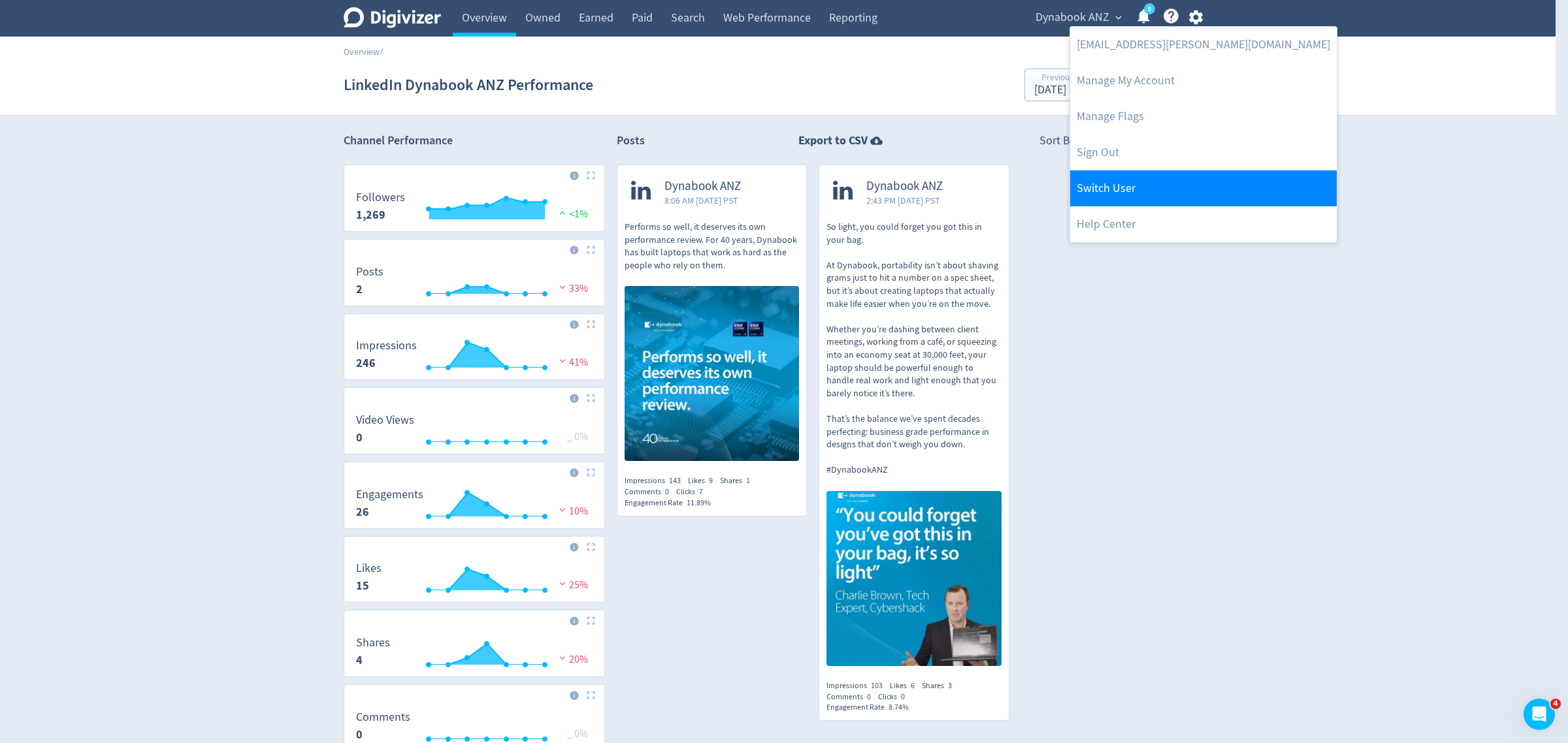
click at [1127, 190] on link "Switch User" at bounding box center [1203, 188] width 267 height 36
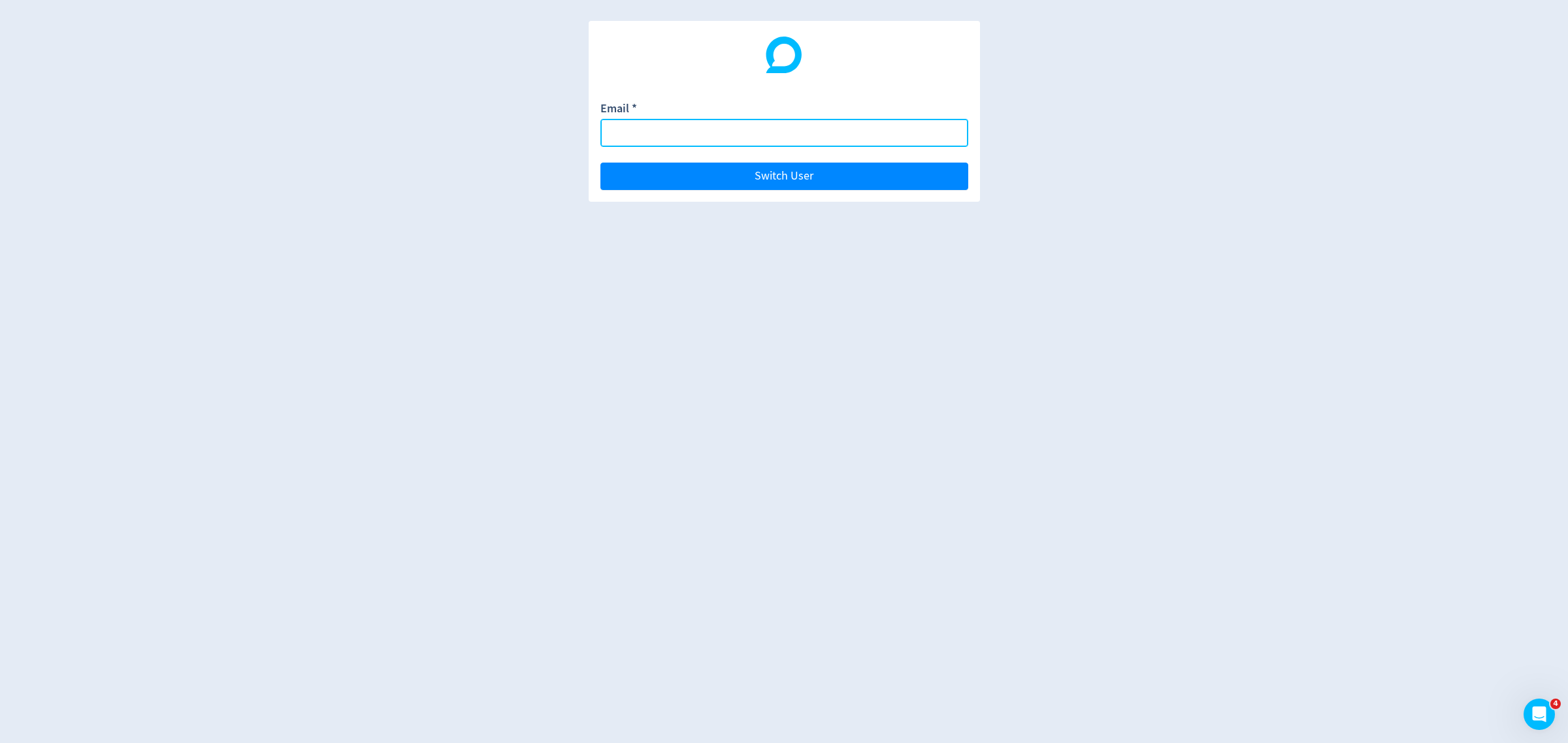
click at [645, 131] on input "Email *" at bounding box center [784, 133] width 368 height 28
type input "[EMAIL_ADDRESS][DOMAIN_NAME]"
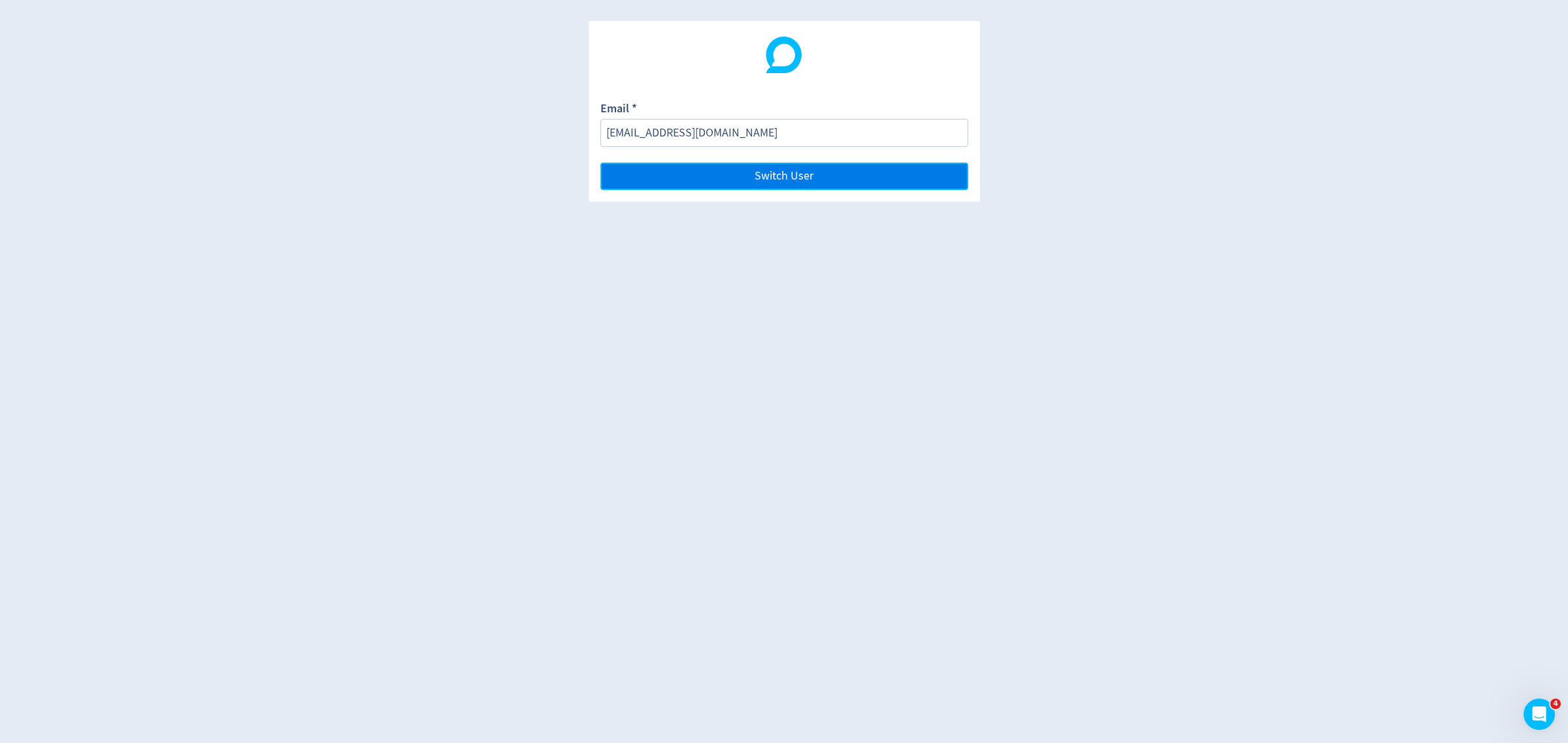
click at [775, 175] on span "Switch User" at bounding box center [784, 176] width 58 height 11
